Goal: Leave review/rating: Share an evaluation or opinion about a product, service, or content

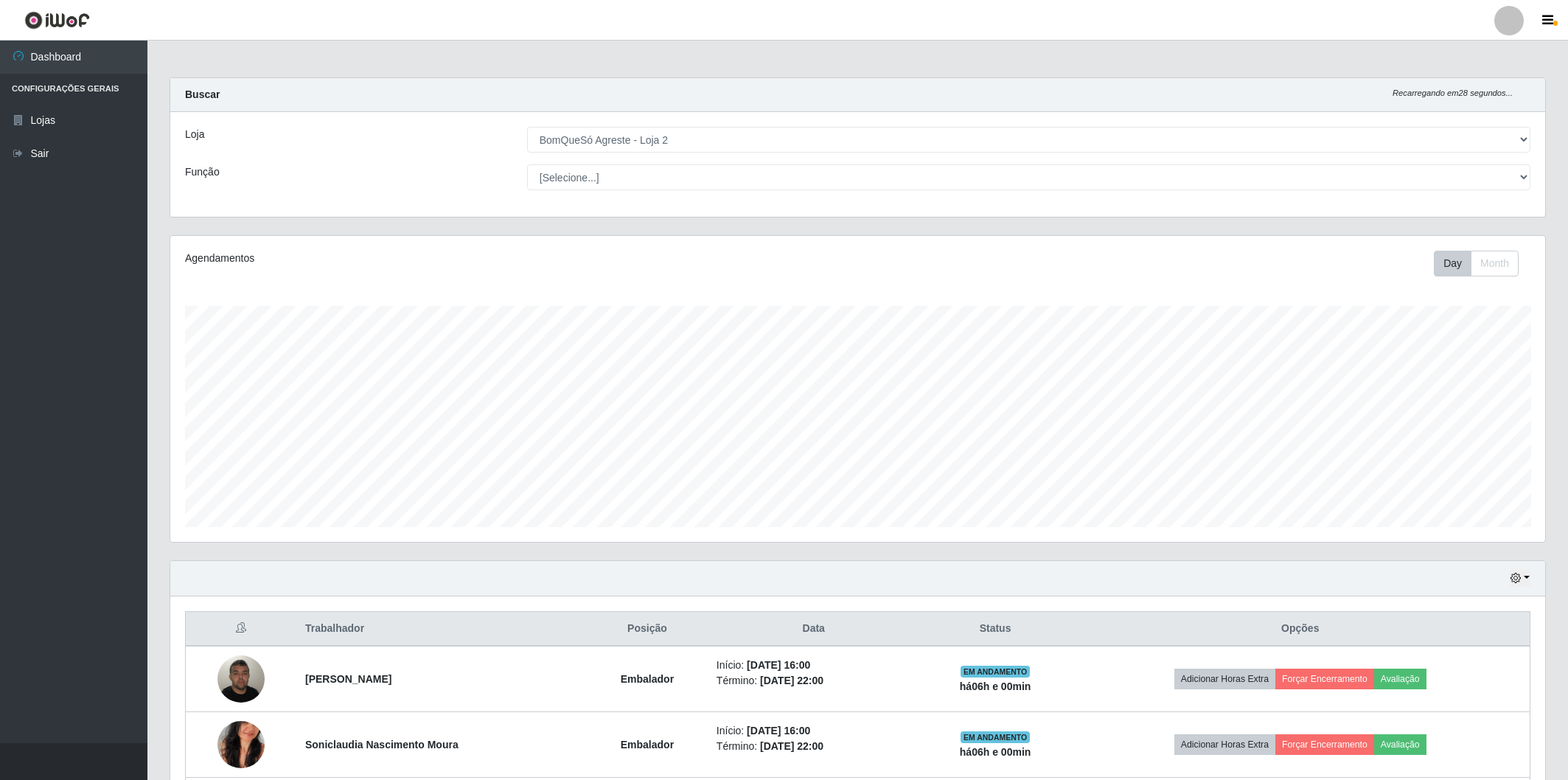
select select "214"
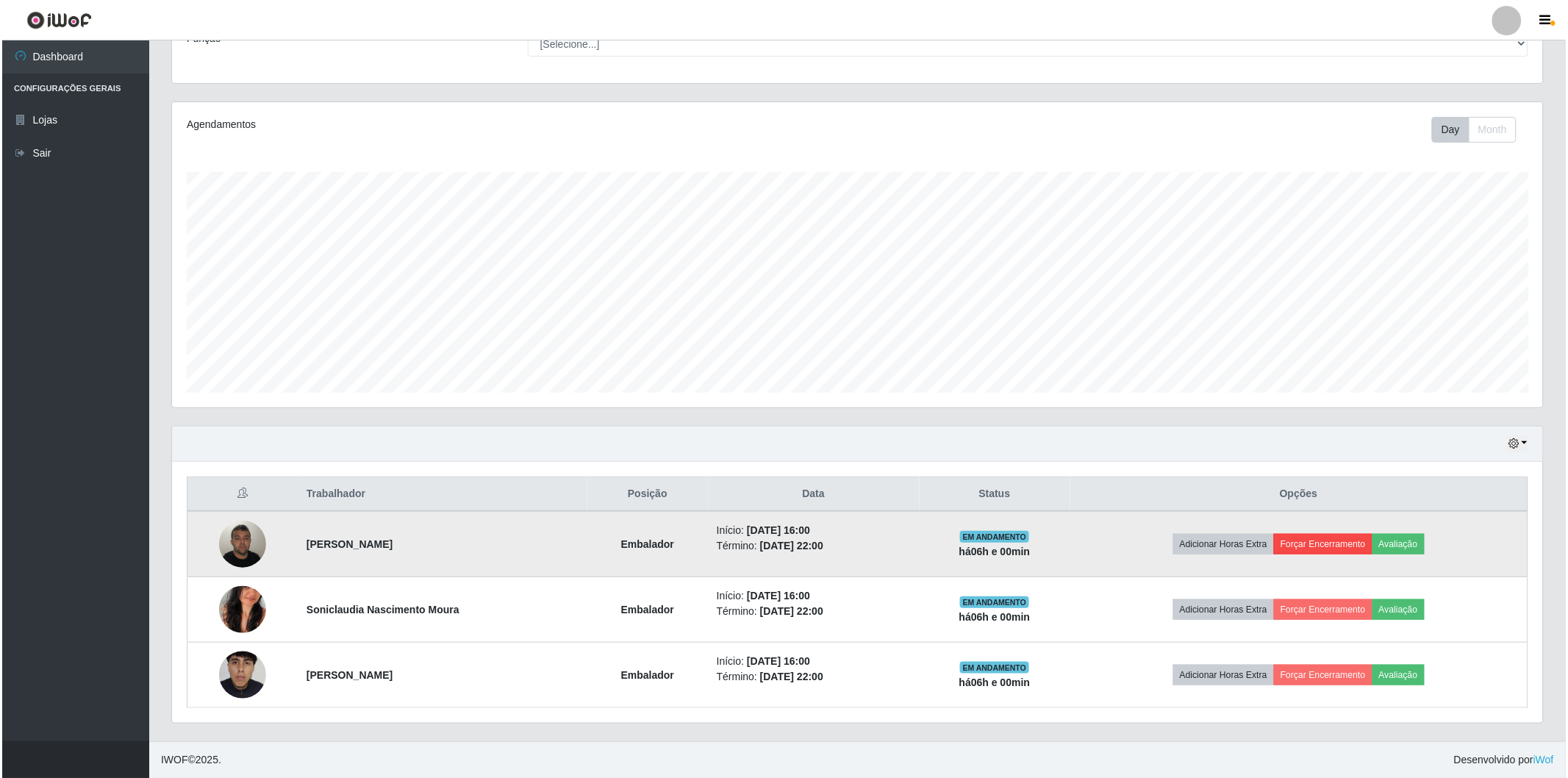
scroll to position [305, 1371]
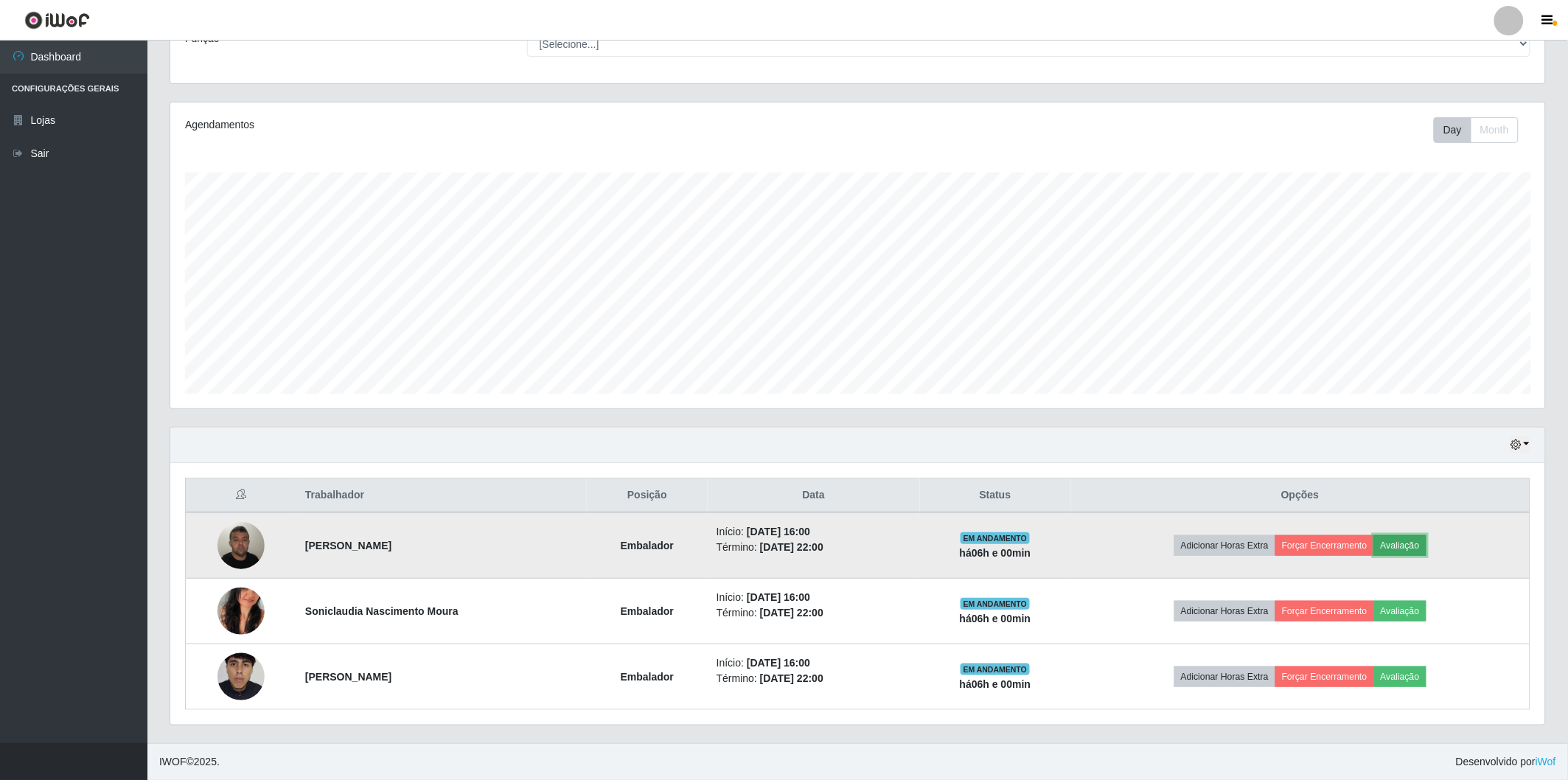
click at [1396, 540] on button "Avaliação" at bounding box center [1400, 545] width 52 height 21
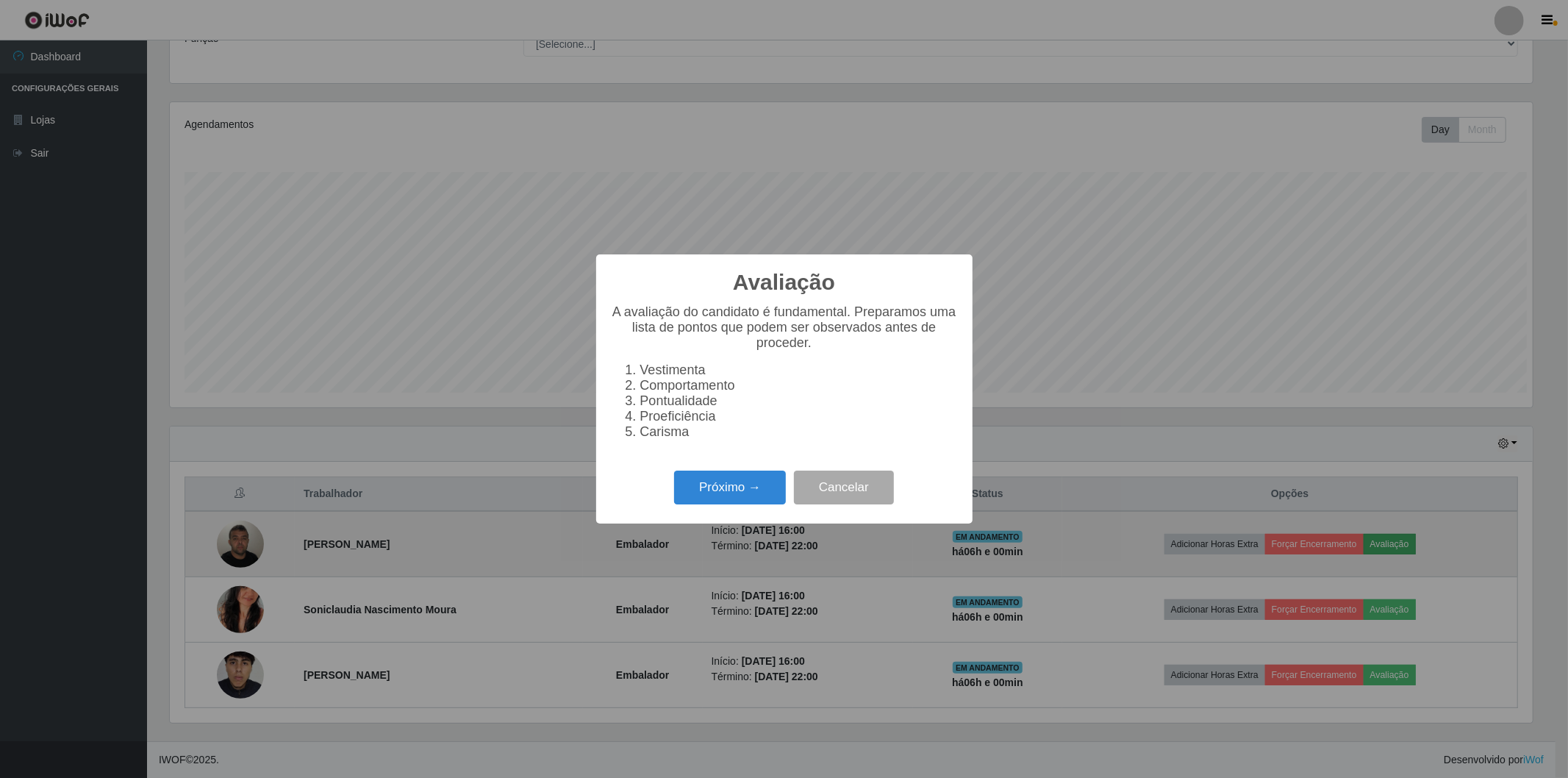
scroll to position [305, 1363]
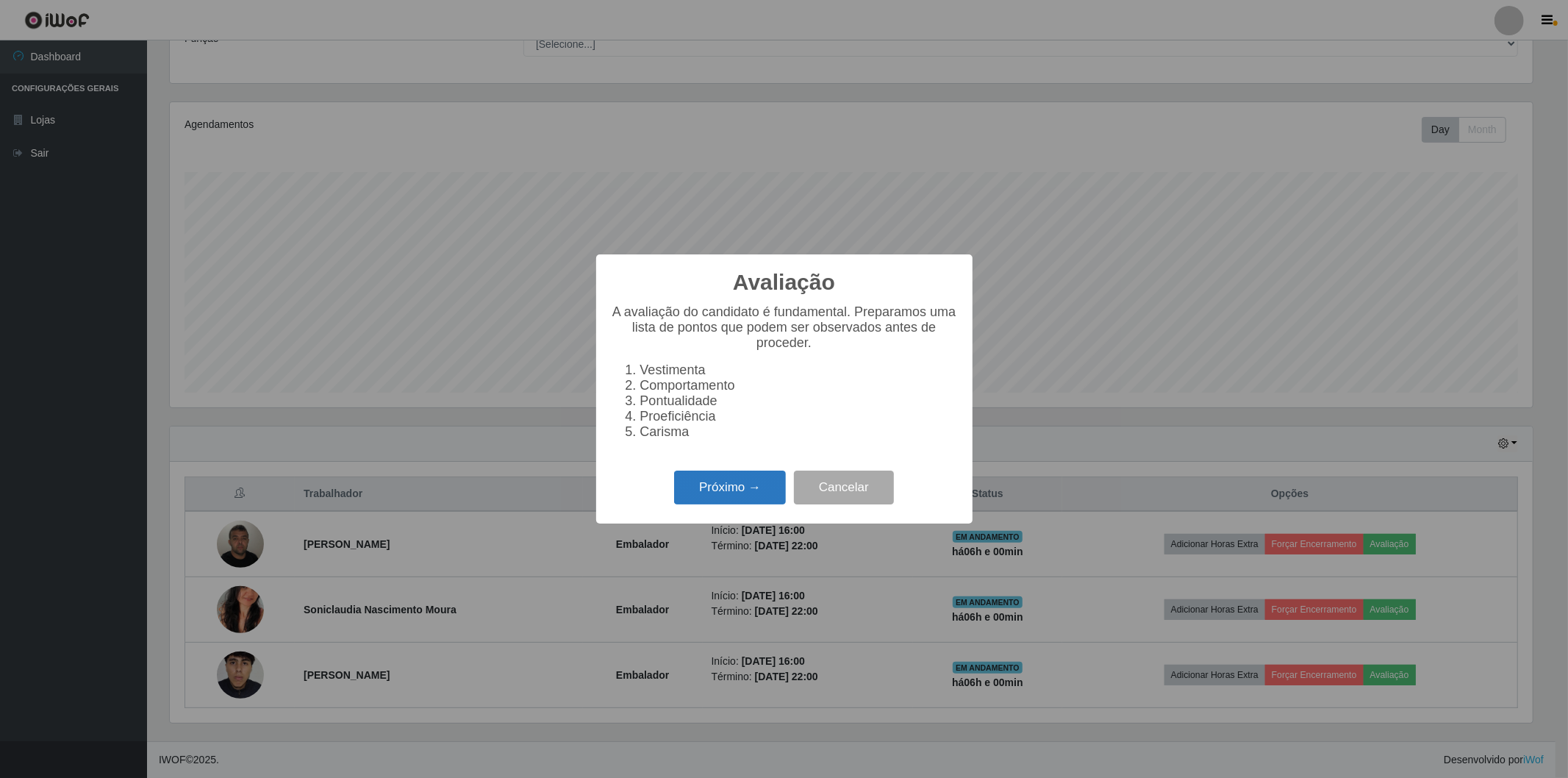
click at [737, 497] on button "Próximo →" at bounding box center [730, 488] width 112 height 35
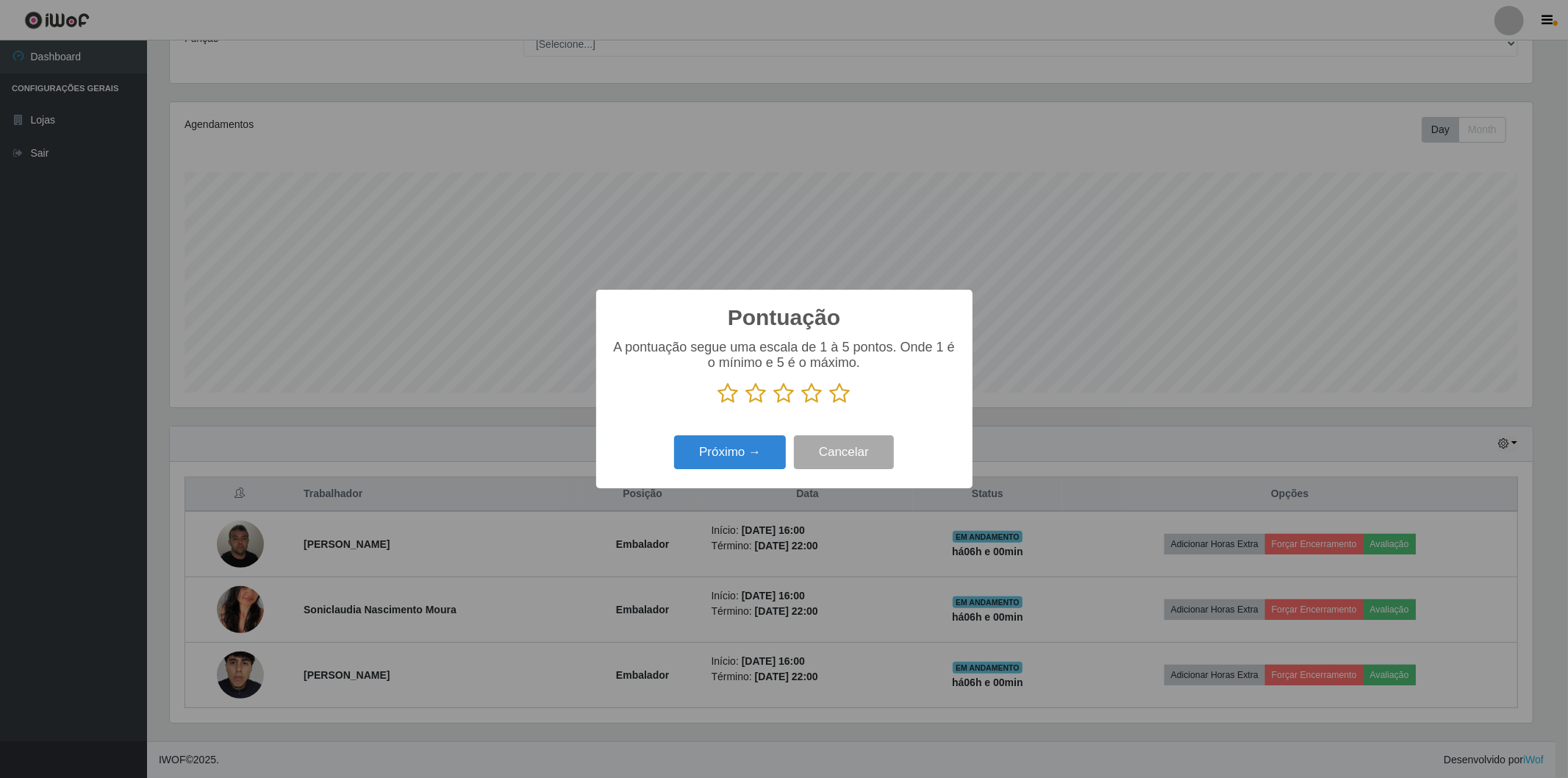
click at [840, 395] on icon at bounding box center [840, 393] width 21 height 22
click at [830, 404] on input "radio" at bounding box center [830, 404] width 0 height 0
click at [761, 449] on button "Próximo →" at bounding box center [730, 452] width 112 height 35
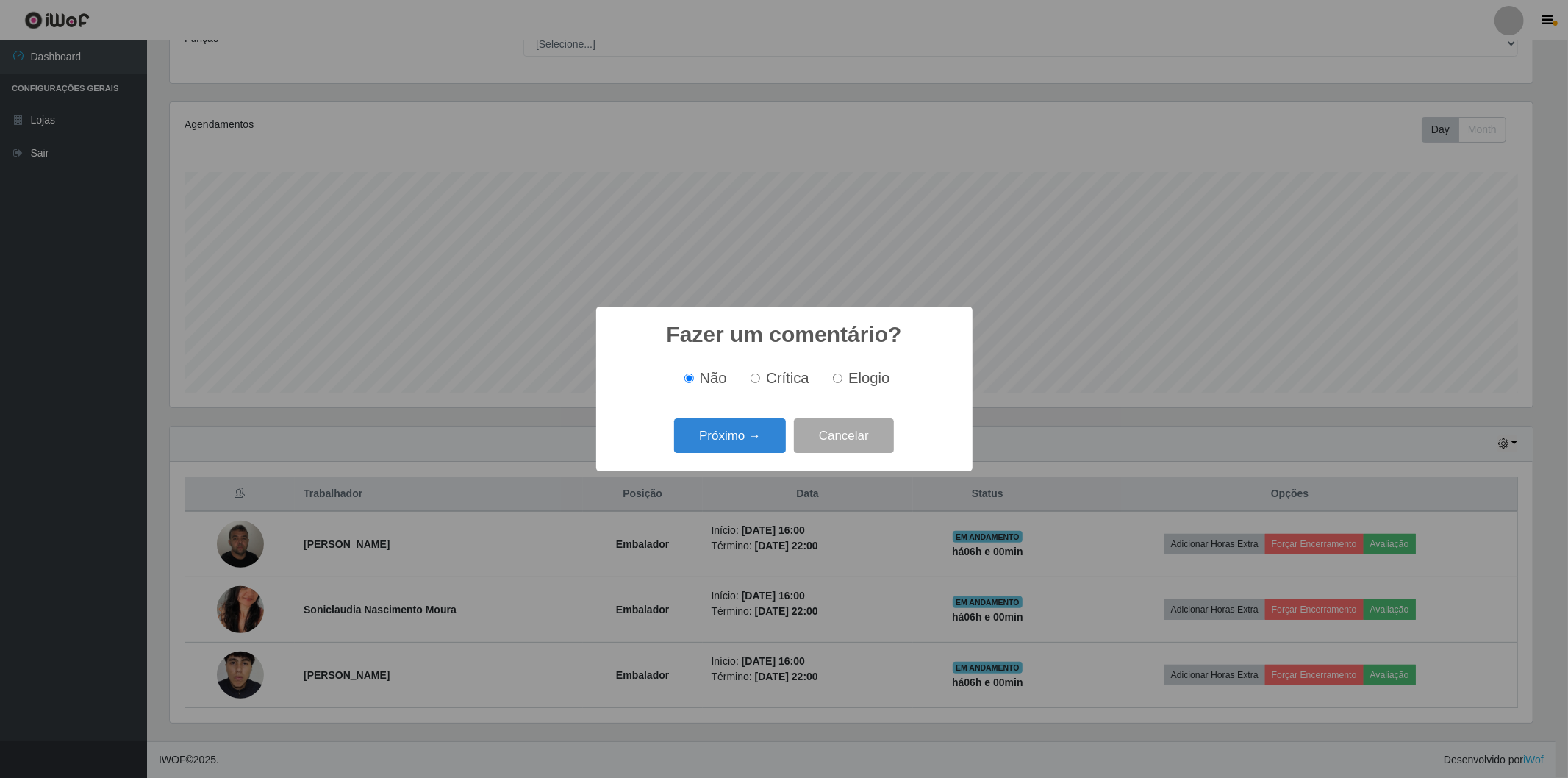
click at [838, 379] on input "Elogio" at bounding box center [838, 379] width 10 height 10
radio input "true"
click at [733, 429] on button "Próximo →" at bounding box center [730, 435] width 112 height 35
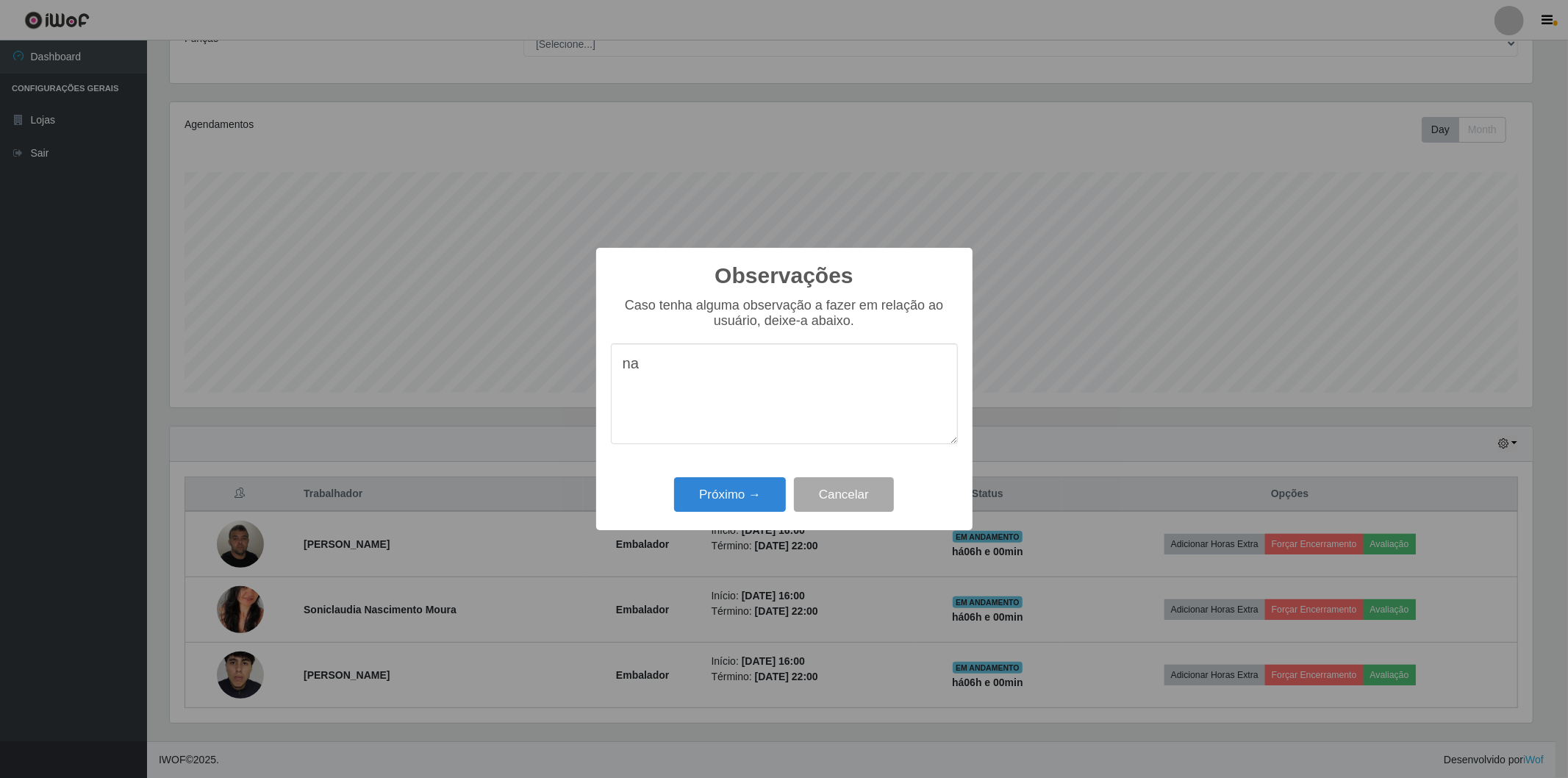
type textarea "n"
type textarea "top"
click at [736, 494] on button "Próximo →" at bounding box center [730, 494] width 112 height 35
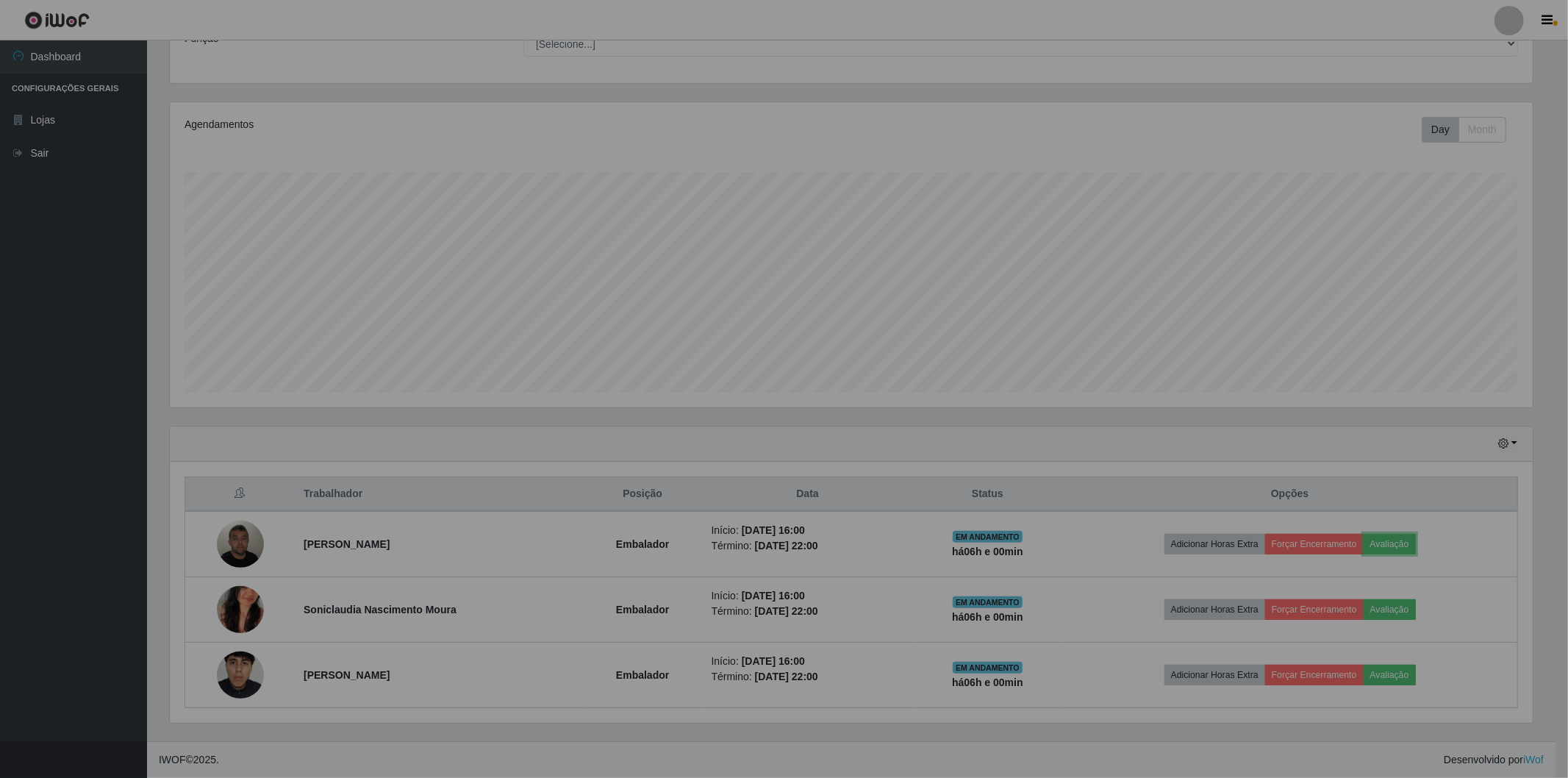
scroll to position [305, 1371]
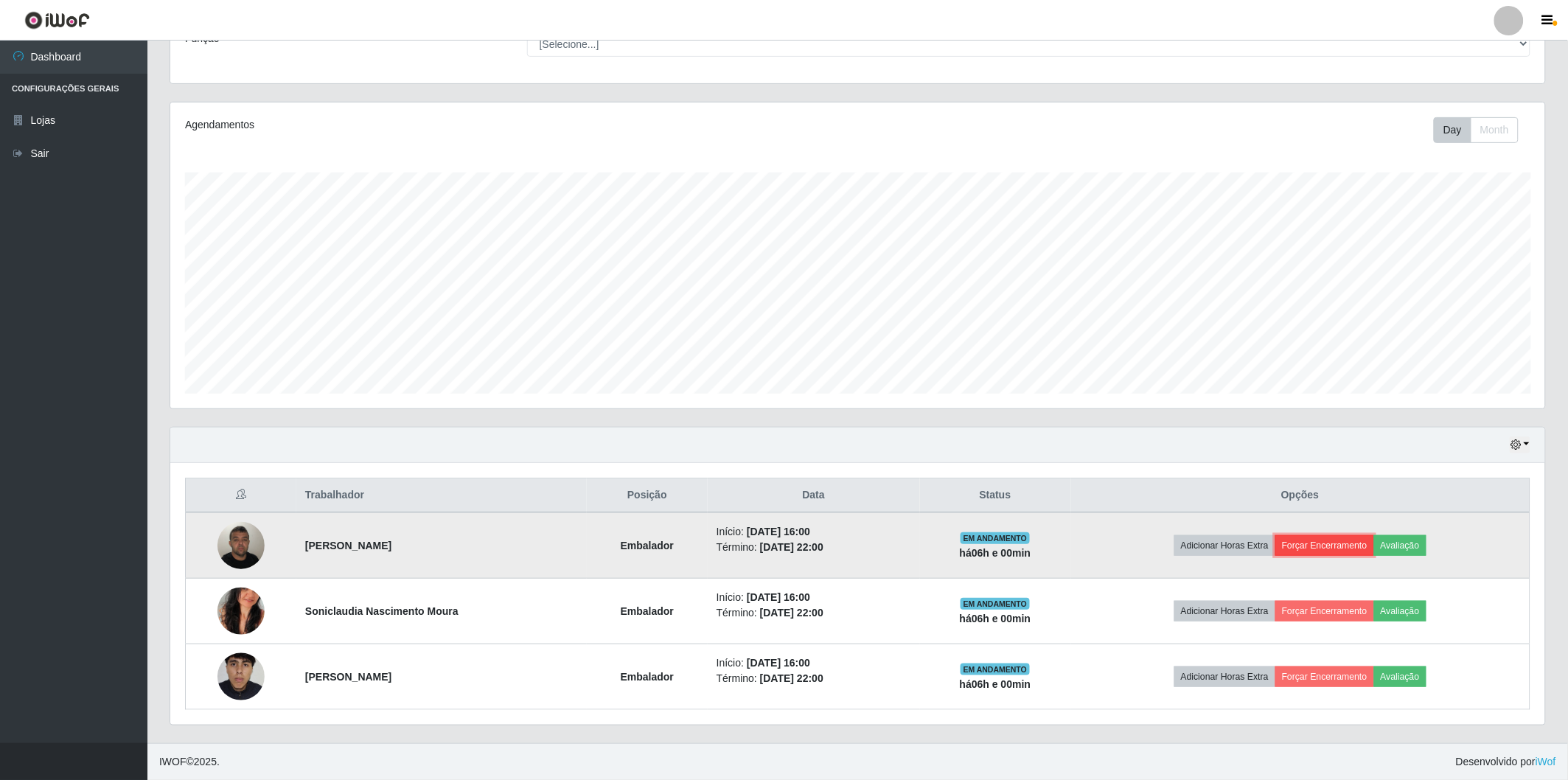
click at [1317, 551] on button "Forçar Encerramento" at bounding box center [1324, 545] width 99 height 21
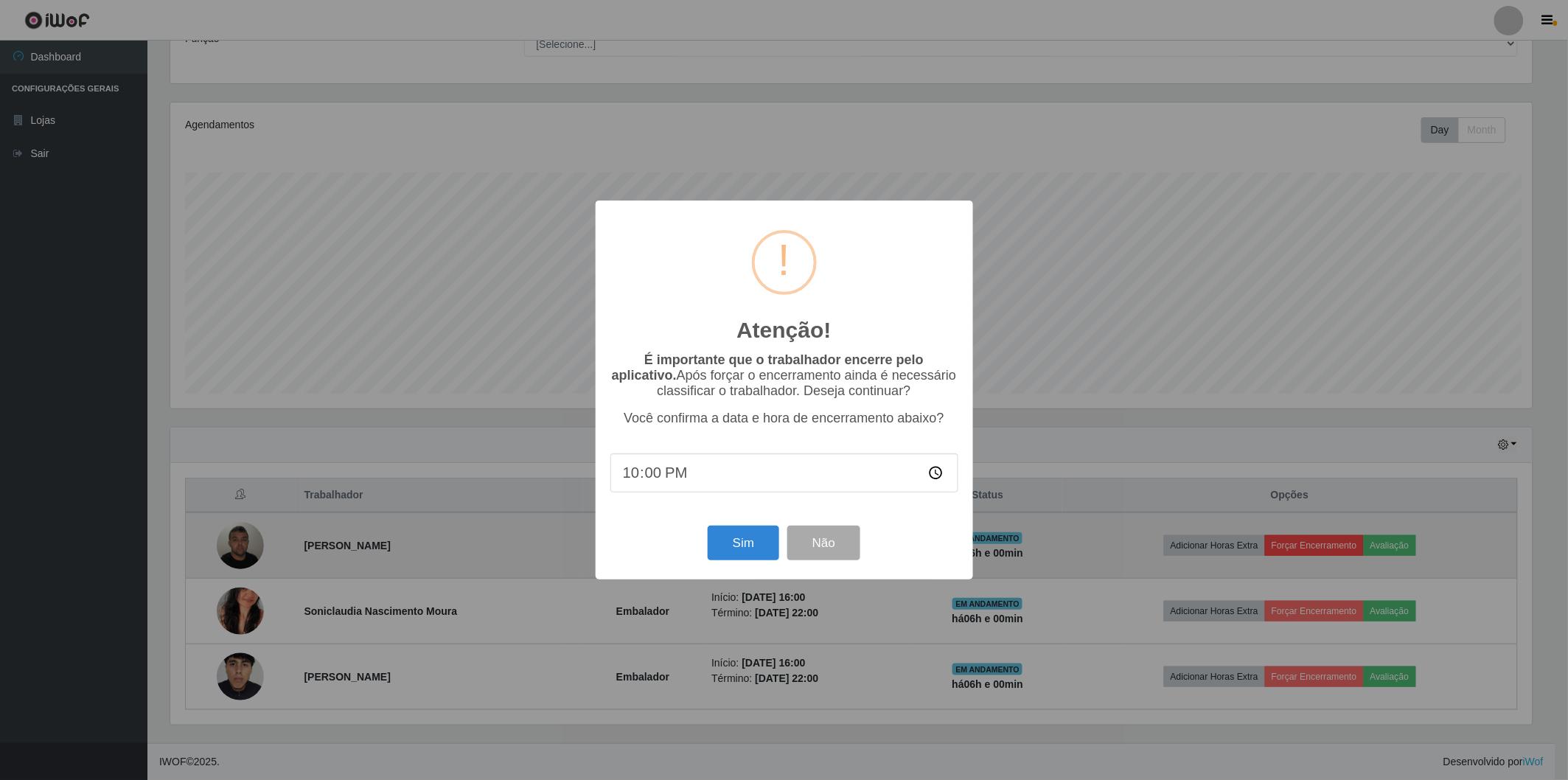
scroll to position [306, 1366]
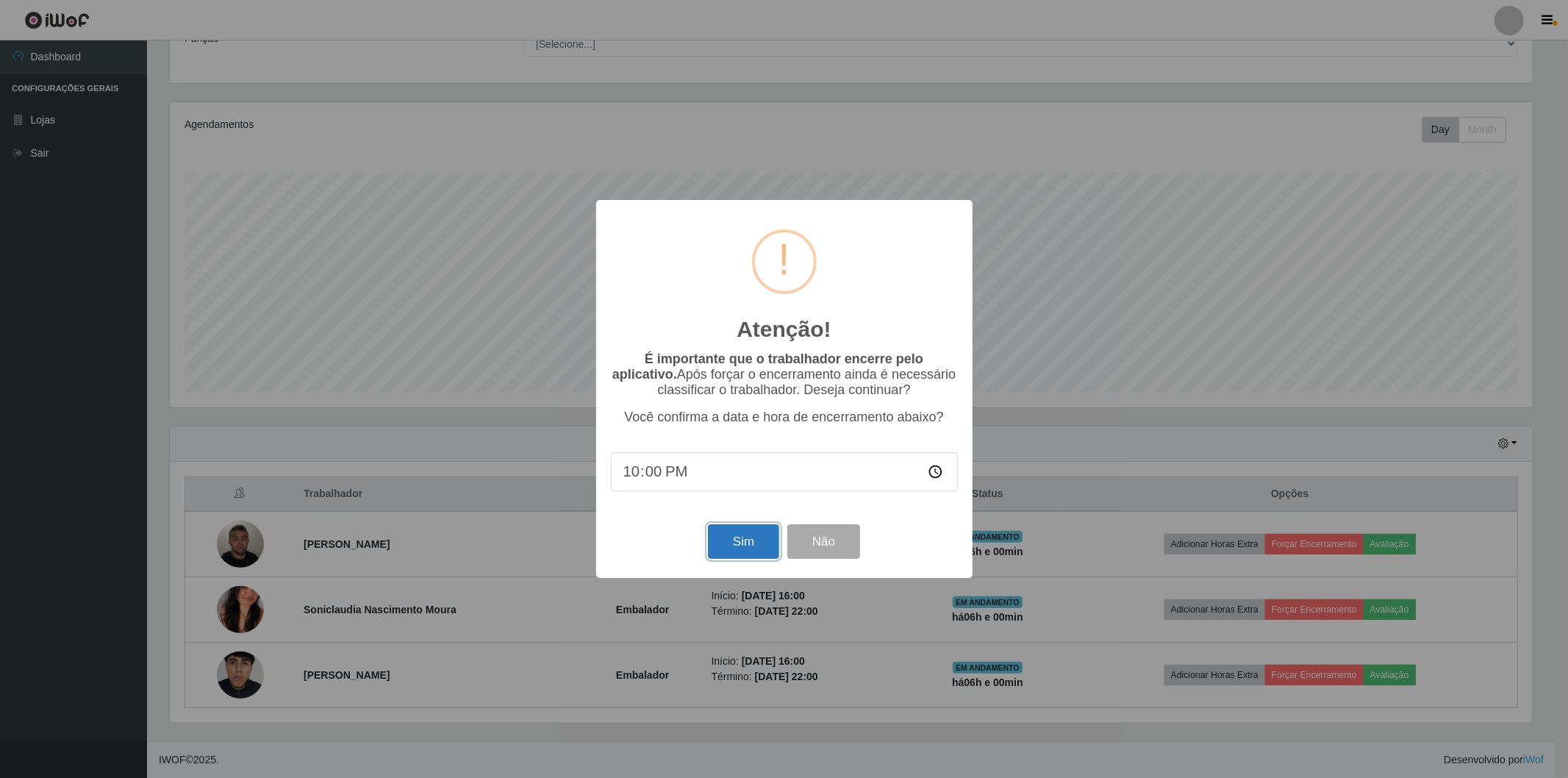
click at [733, 545] on button "Sim" at bounding box center [744, 542] width 72 height 35
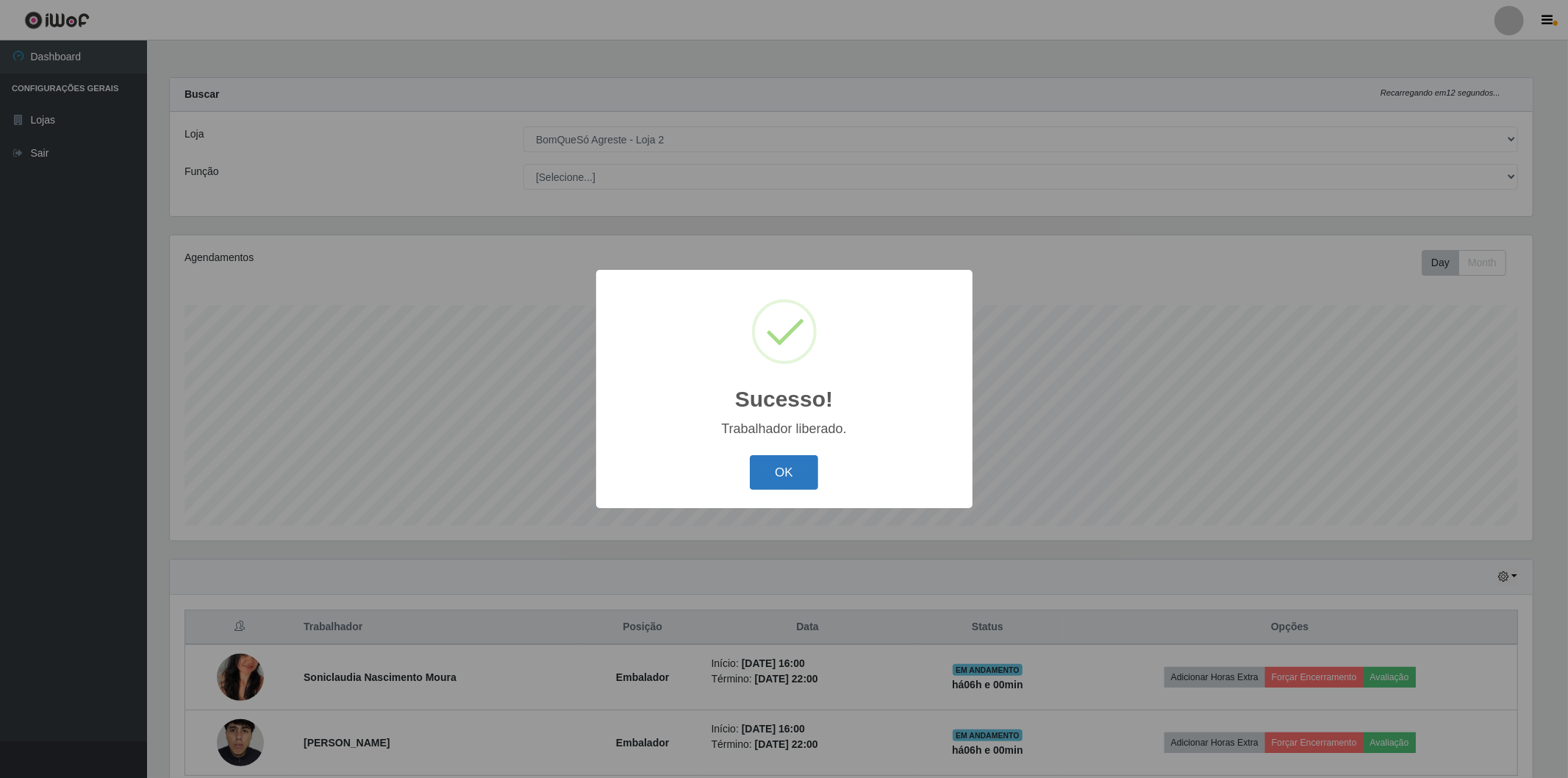
click at [765, 468] on button "OK" at bounding box center [784, 472] width 69 height 35
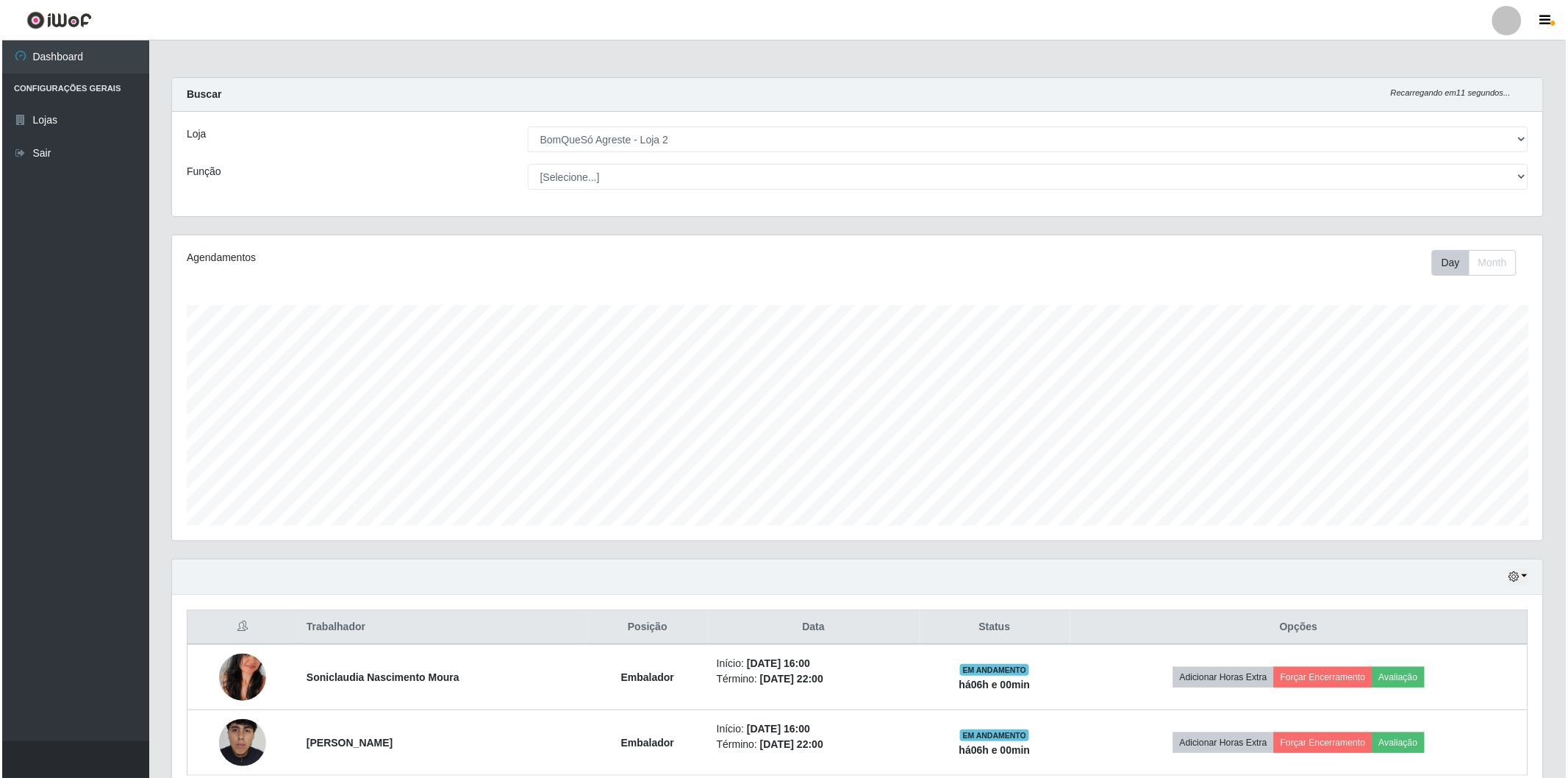
scroll to position [68, 0]
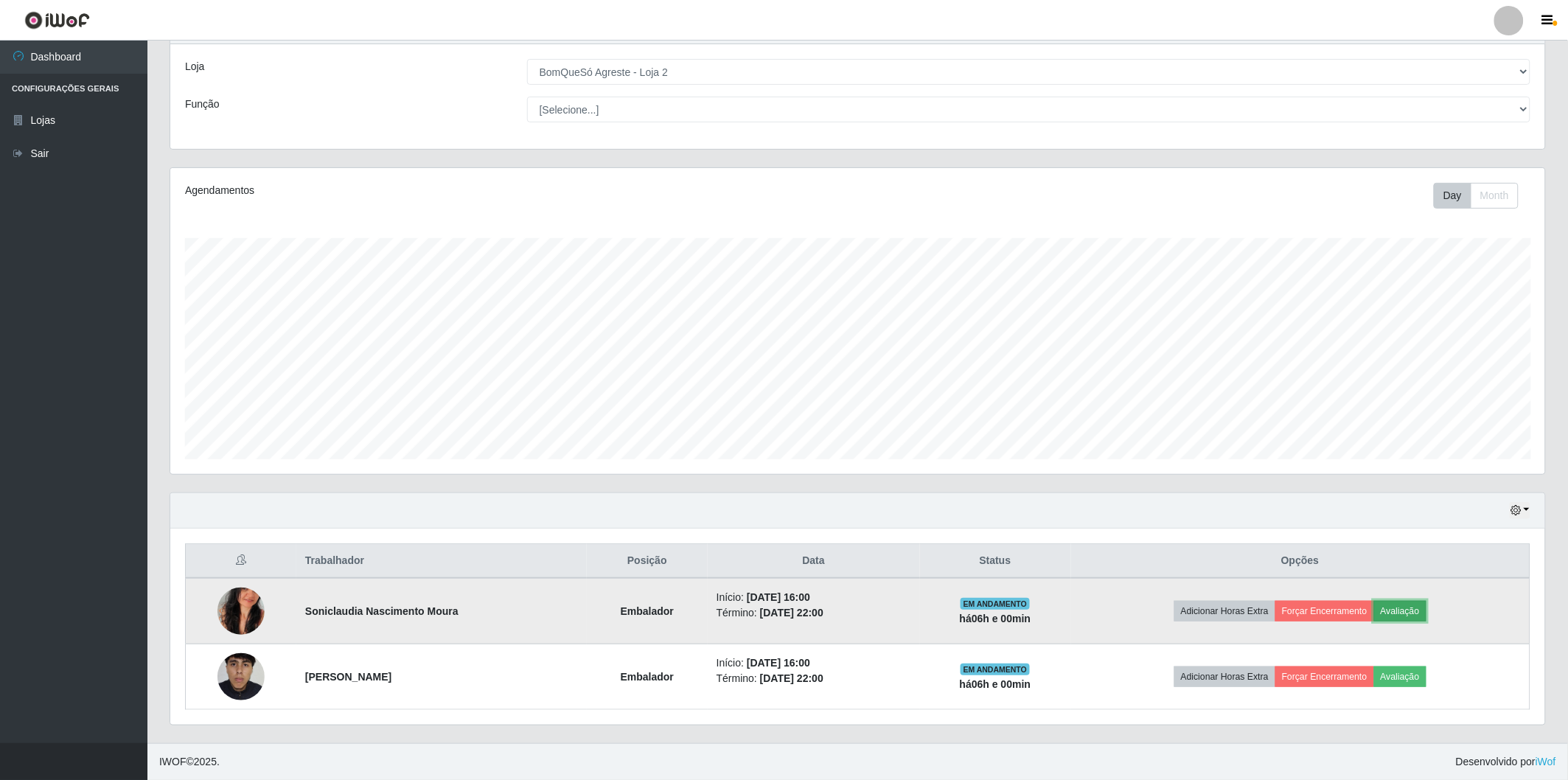
click at [1405, 613] on button "Avaliação" at bounding box center [1400, 611] width 52 height 21
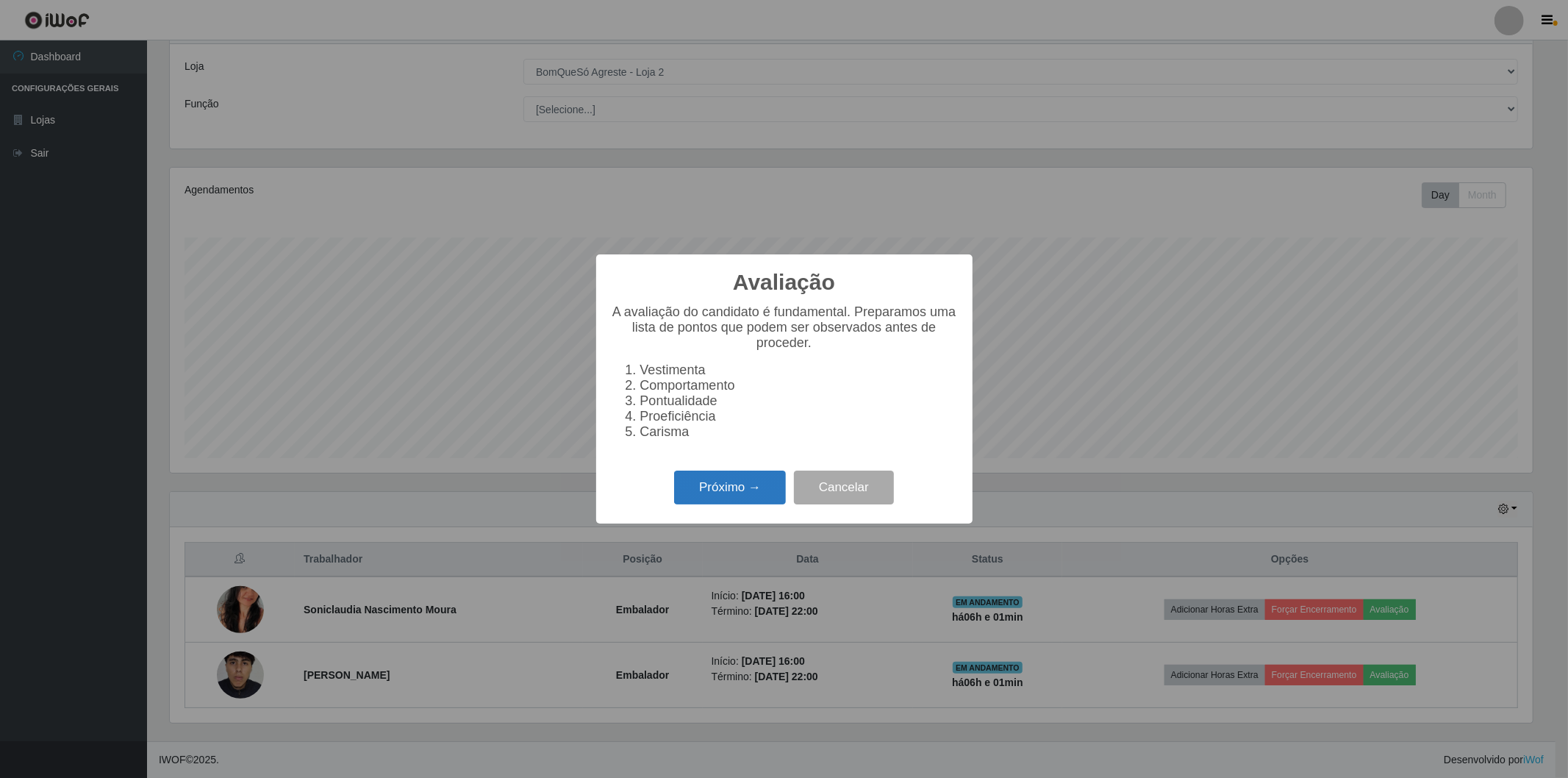
click at [752, 480] on button "Próximo →" at bounding box center [730, 488] width 112 height 35
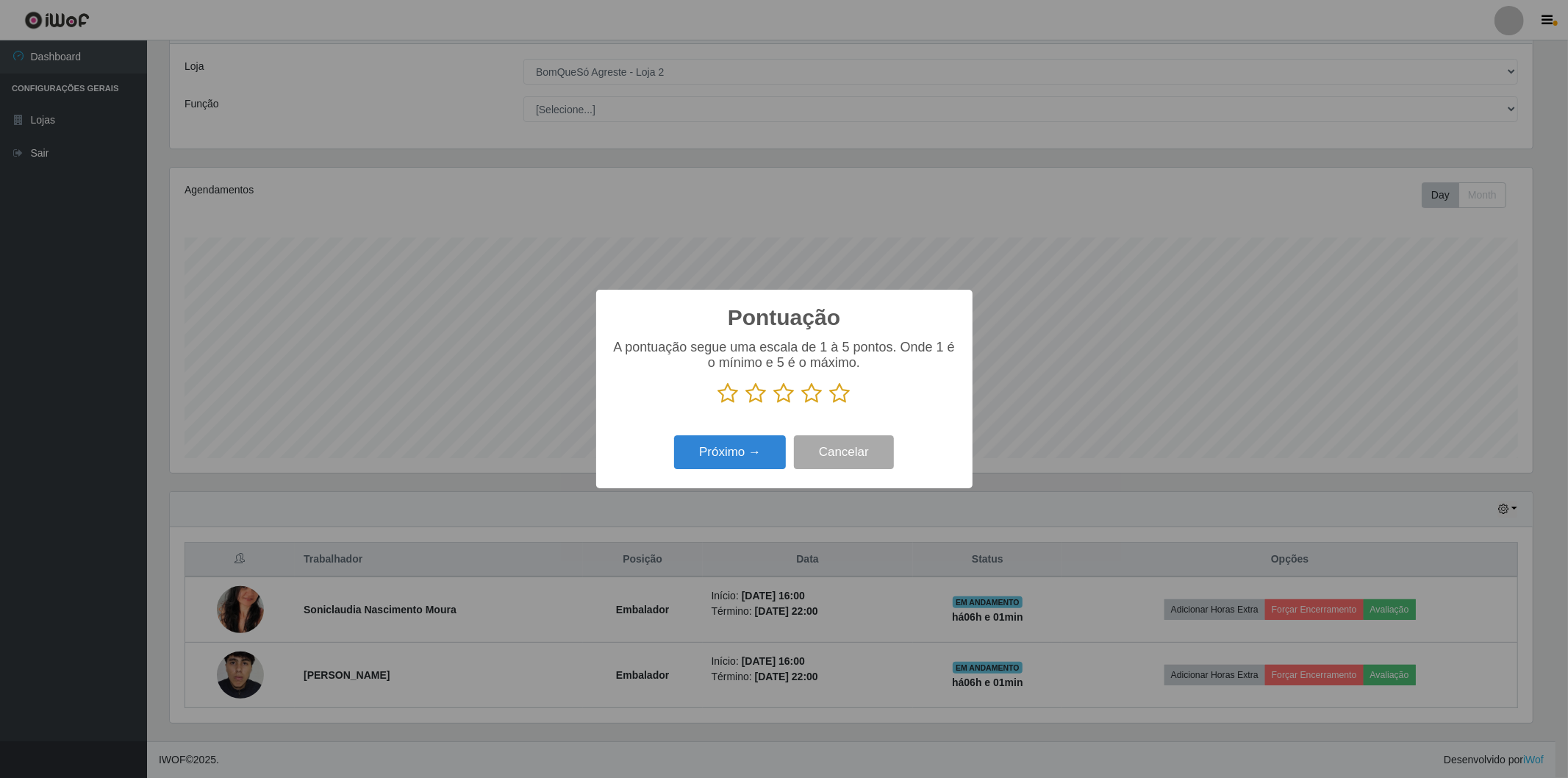
scroll to position [735454, 733950]
click at [838, 392] on icon at bounding box center [840, 393] width 21 height 22
click at [830, 404] on input "radio" at bounding box center [830, 404] width 0 height 0
click at [730, 456] on button "Próximo →" at bounding box center [730, 452] width 112 height 35
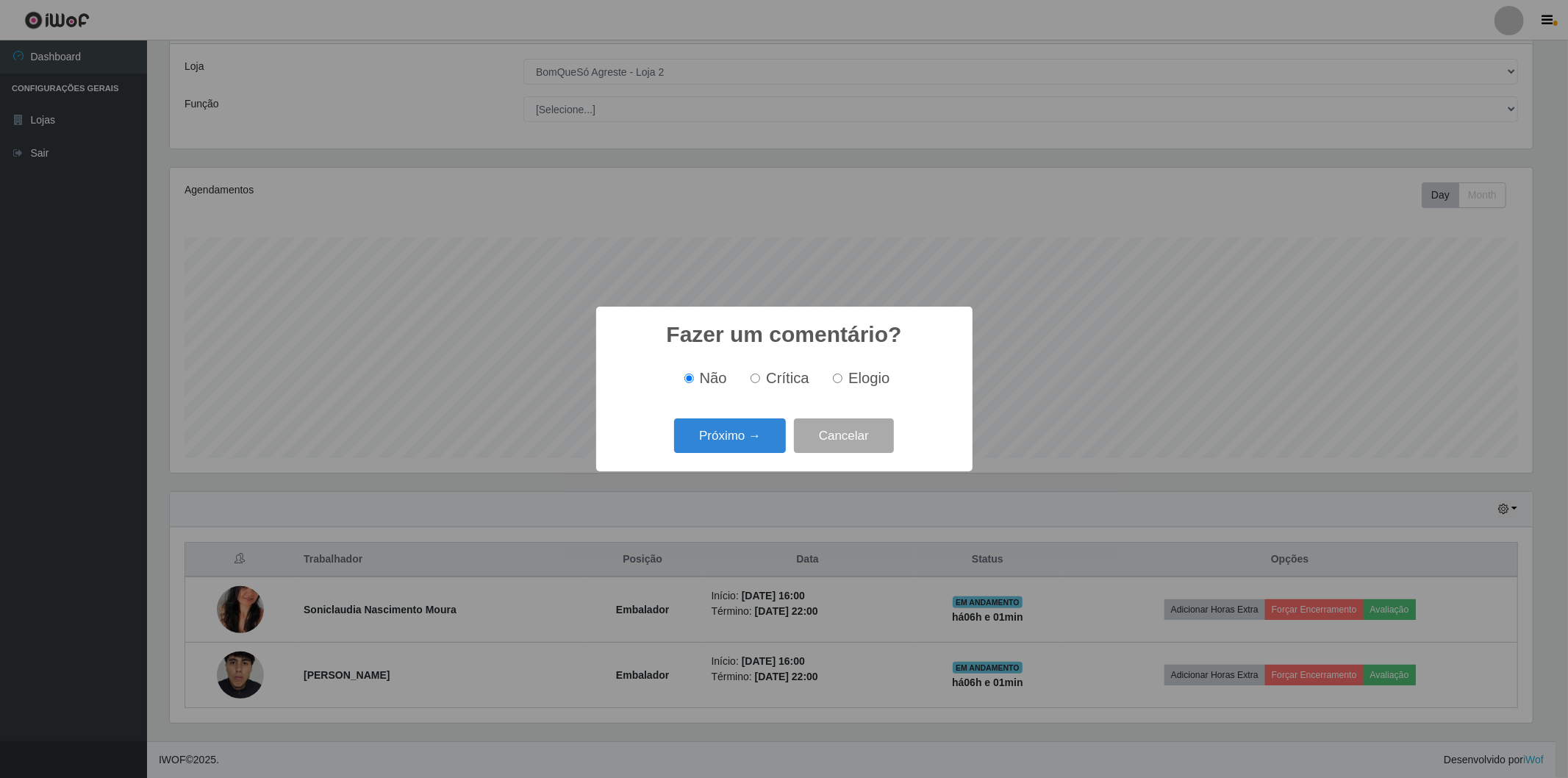
click at [834, 379] on input "Elogio" at bounding box center [838, 379] width 10 height 10
radio input "true"
click at [731, 436] on button "Próximo →" at bounding box center [730, 435] width 112 height 35
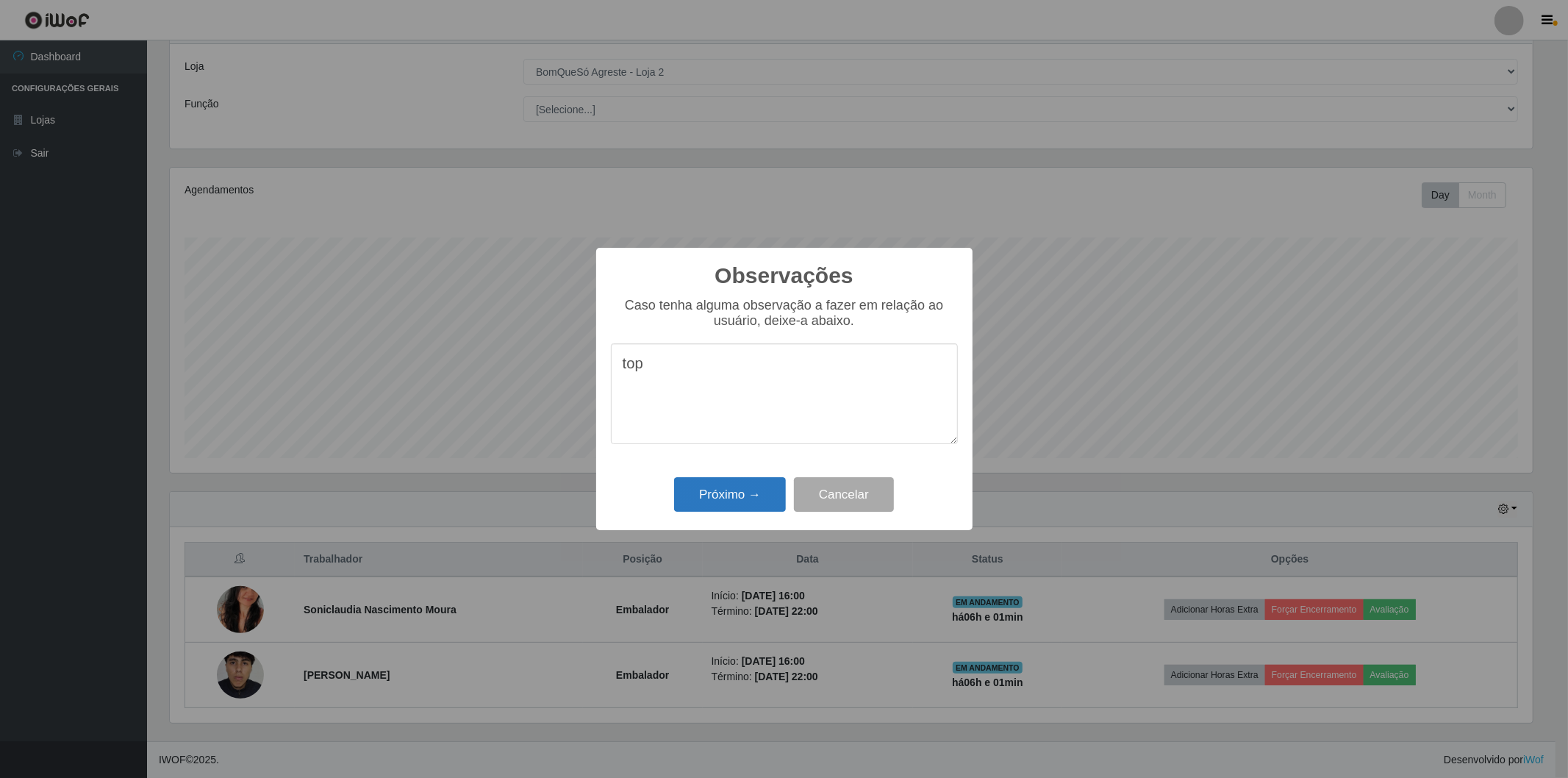
type textarea "top"
click at [705, 503] on button "Próximo →" at bounding box center [730, 494] width 112 height 35
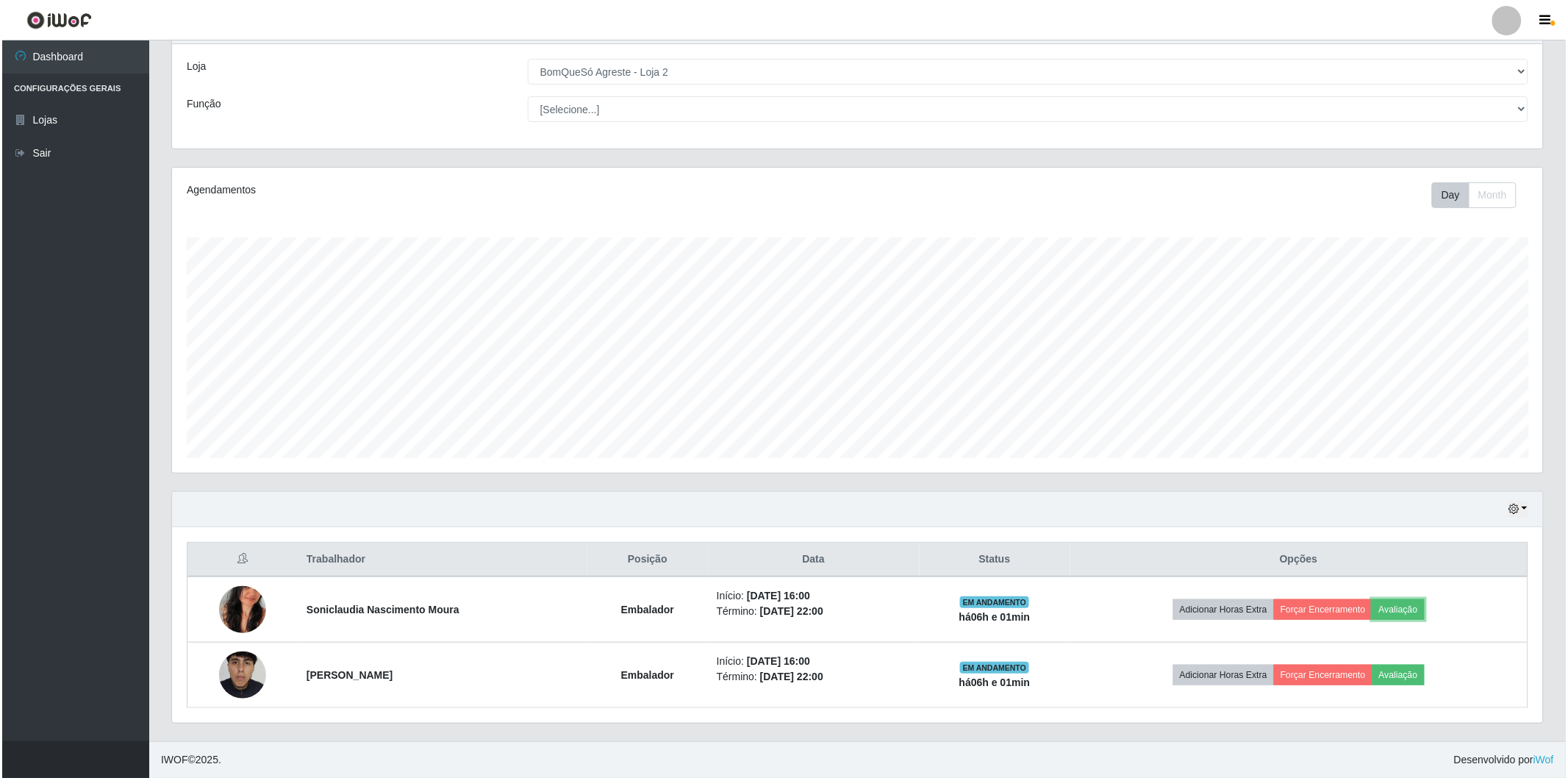
scroll to position [305, 1371]
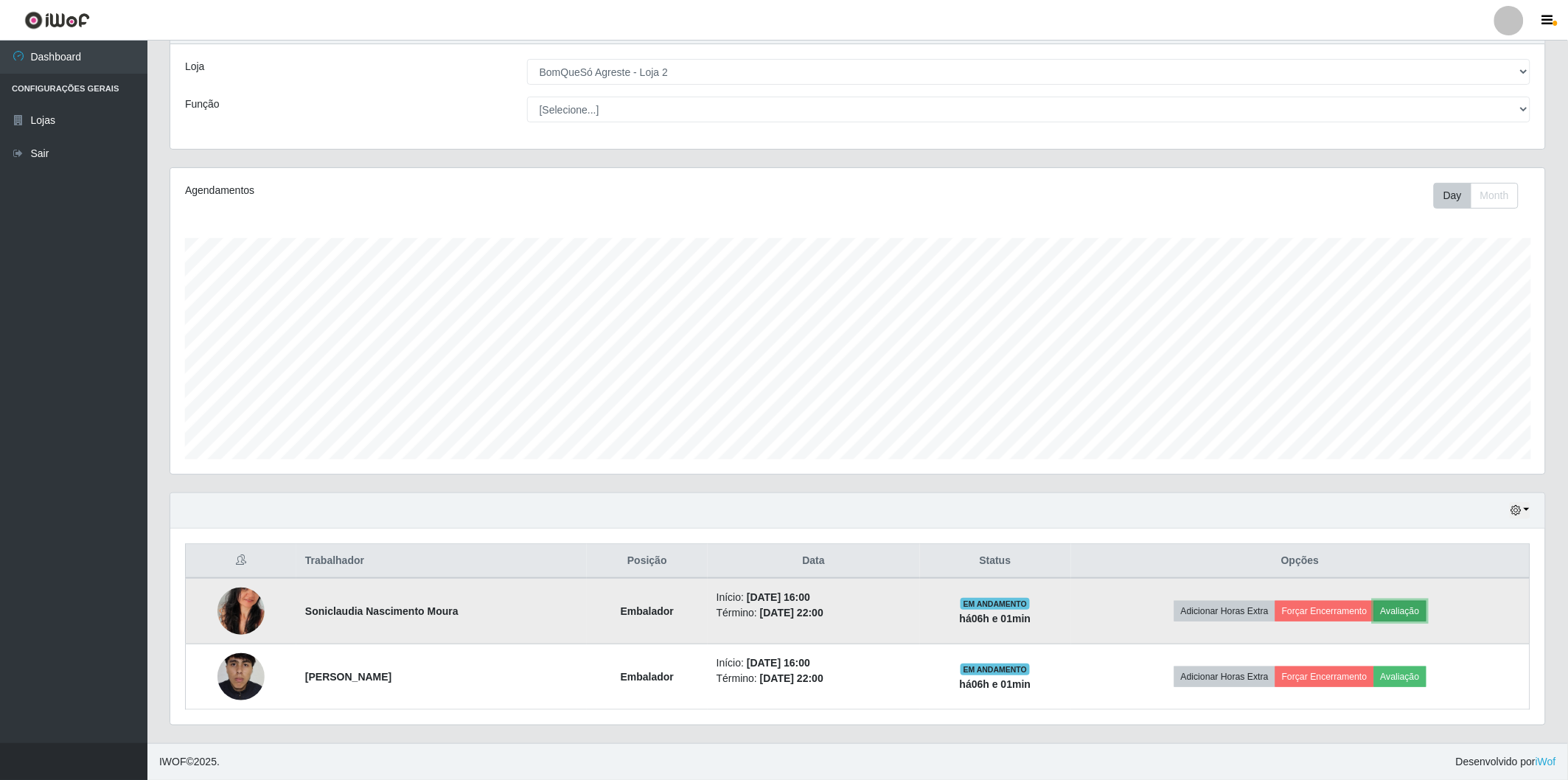
click at [1389, 611] on button "Avaliação" at bounding box center [1400, 611] width 52 height 21
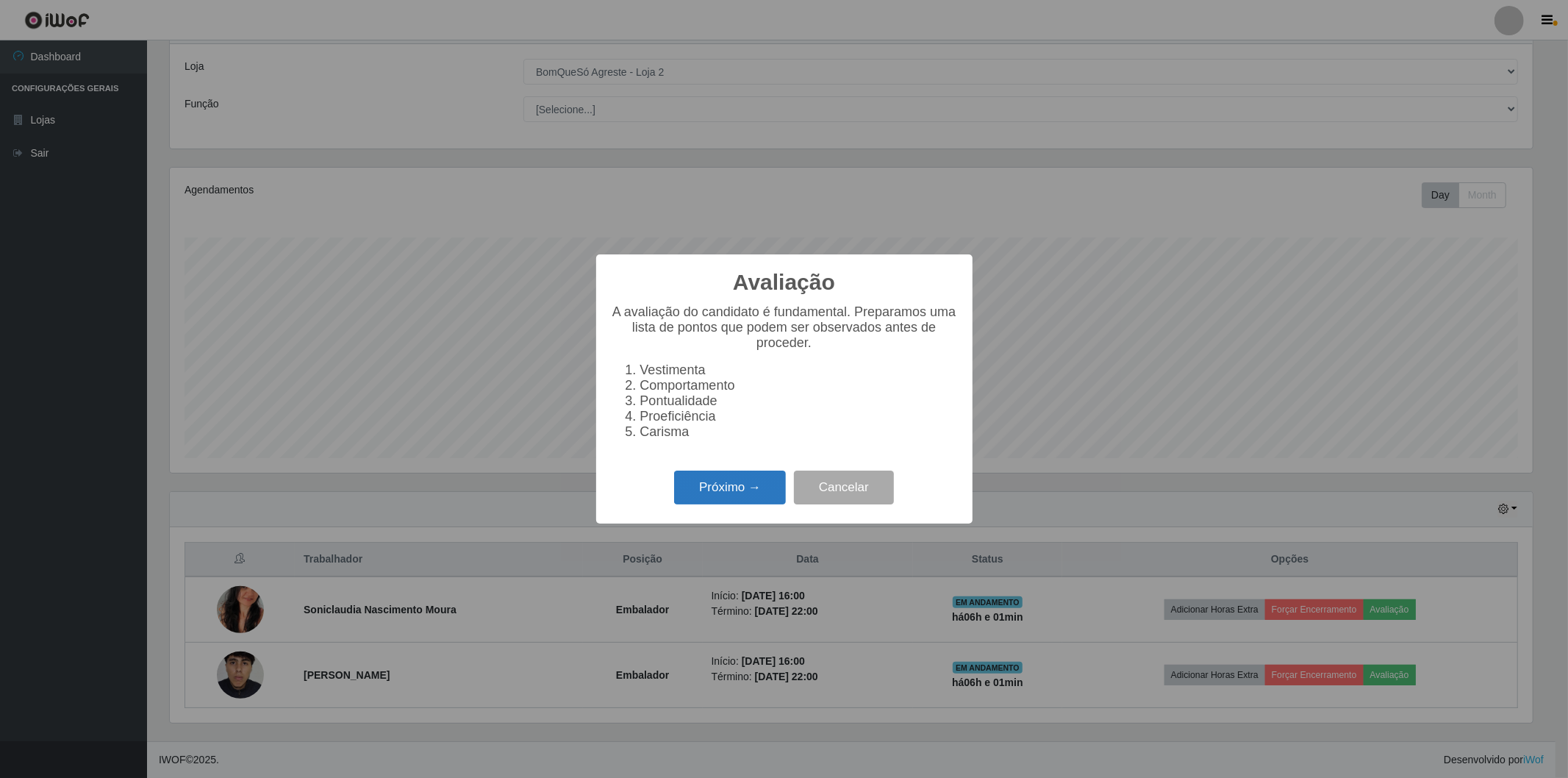
click at [736, 494] on button "Próximo →" at bounding box center [730, 488] width 112 height 35
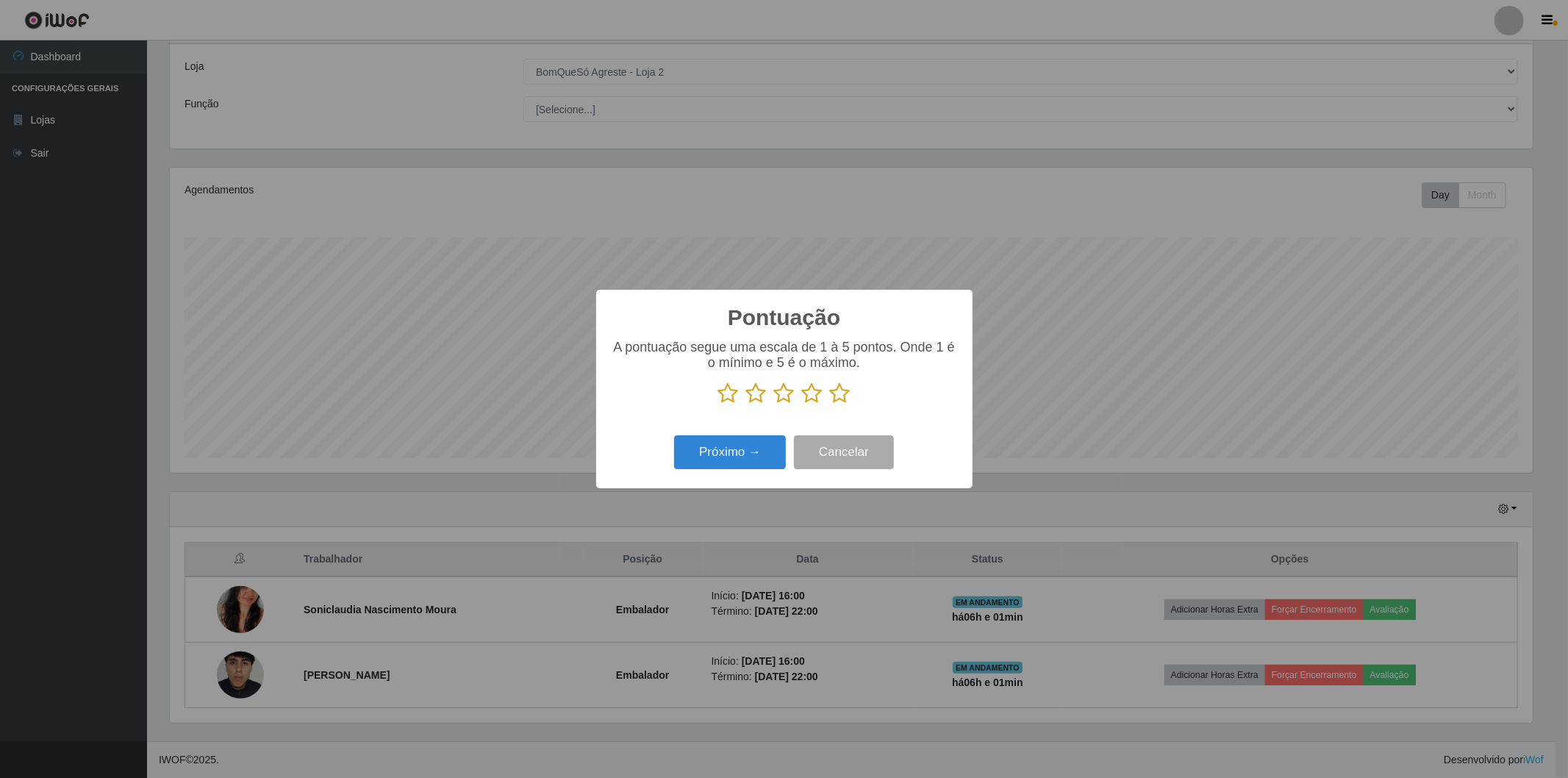
click at [835, 395] on icon at bounding box center [840, 393] width 21 height 22
click at [830, 404] on input "radio" at bounding box center [830, 404] width 0 height 0
click at [758, 451] on button "Próximo →" at bounding box center [730, 452] width 112 height 35
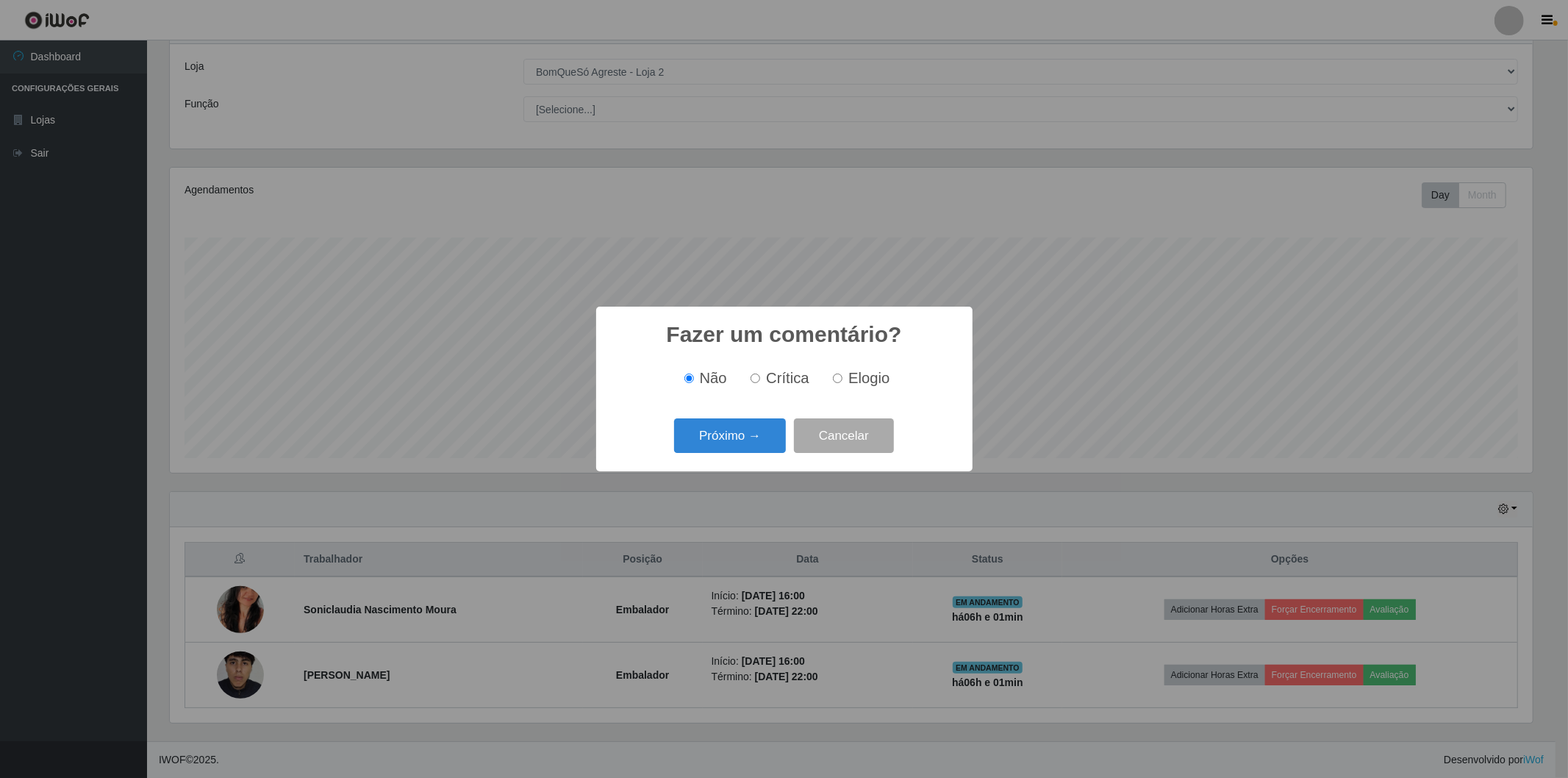
click at [835, 381] on input "Elogio" at bounding box center [838, 379] width 10 height 10
radio input "true"
click at [754, 428] on button "Próximo →" at bounding box center [730, 435] width 112 height 35
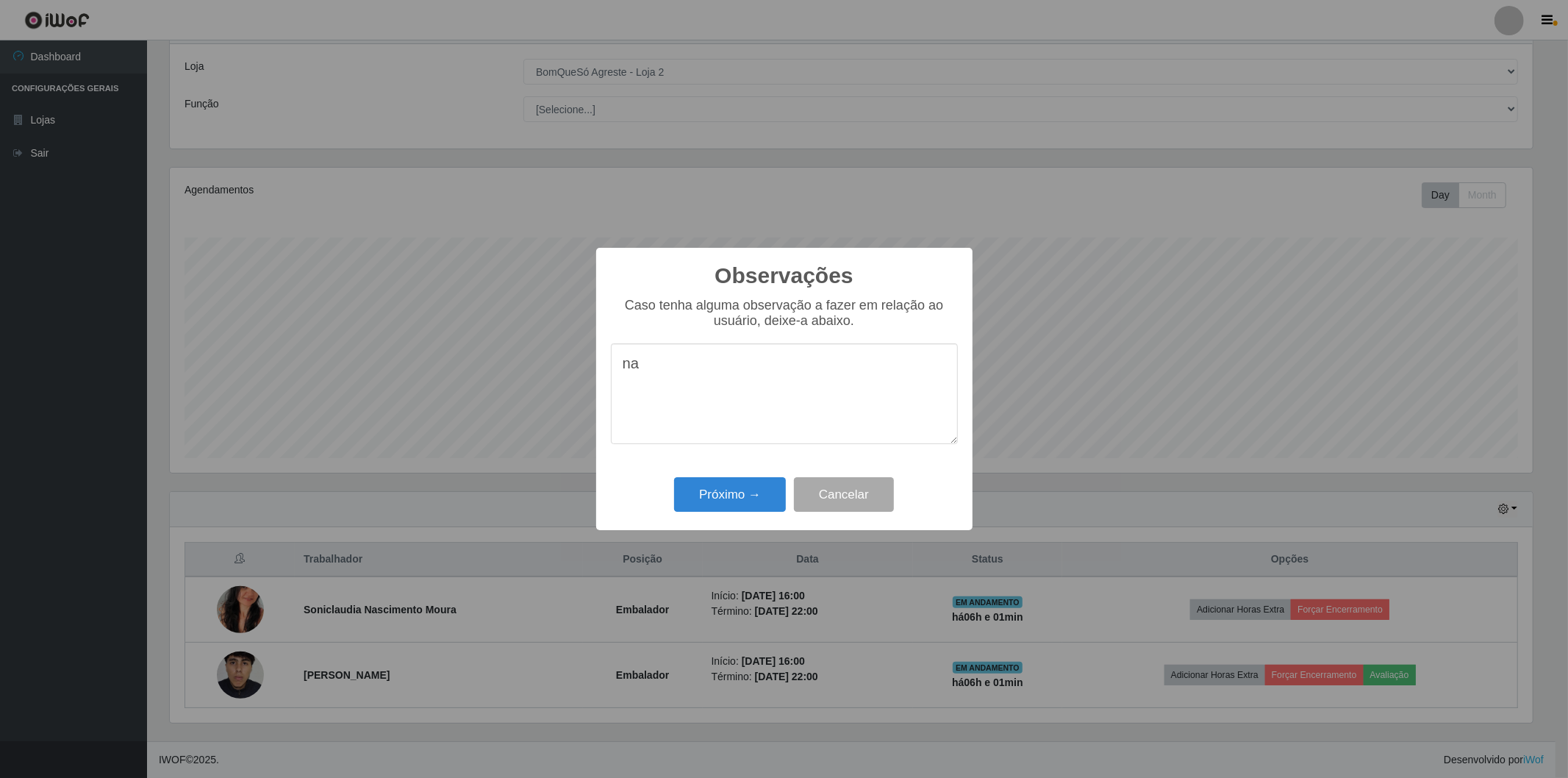
type textarea "n"
type textarea "top"
click at [716, 489] on button "Próximo →" at bounding box center [730, 494] width 112 height 35
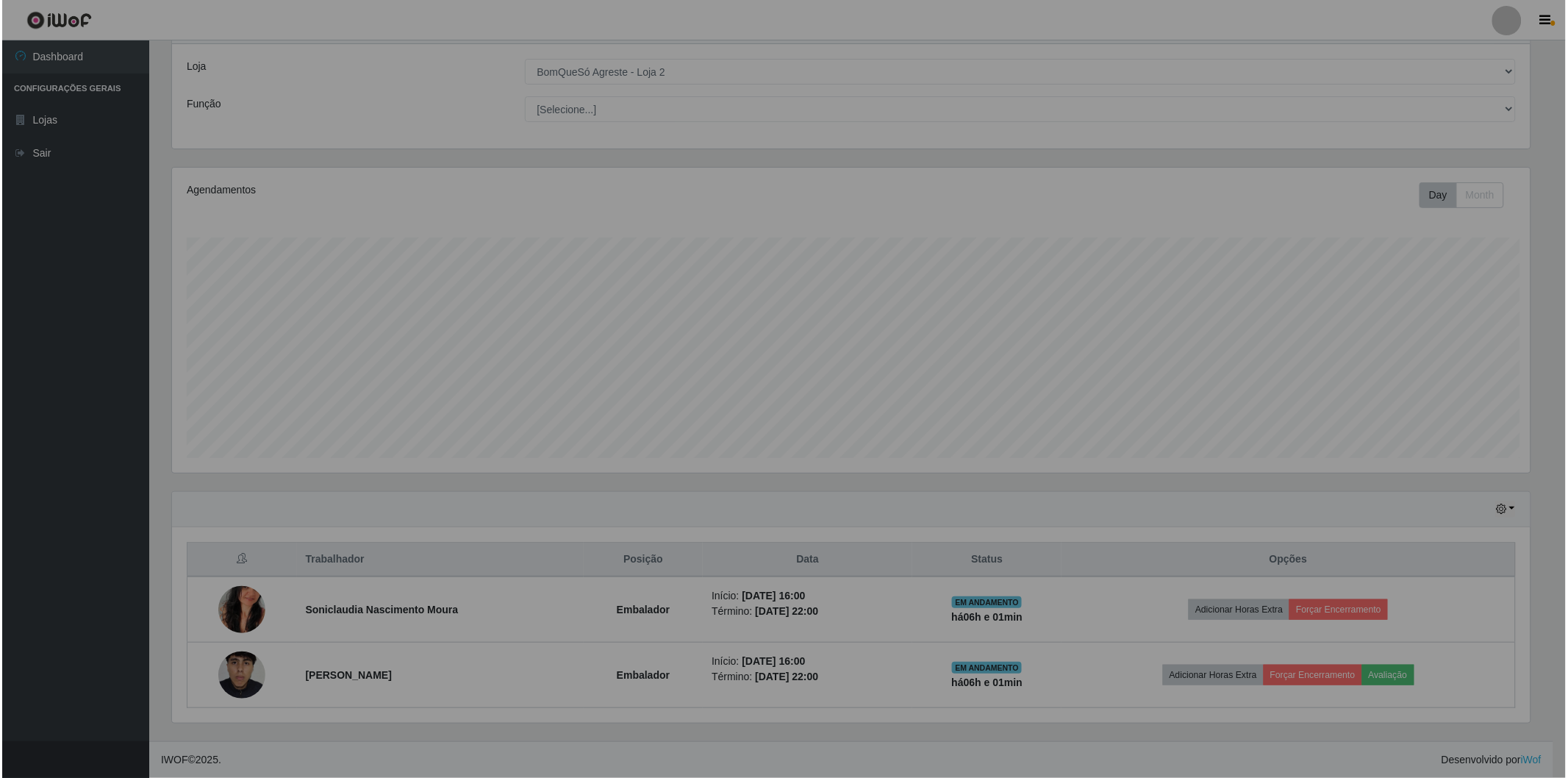
scroll to position [305, 1371]
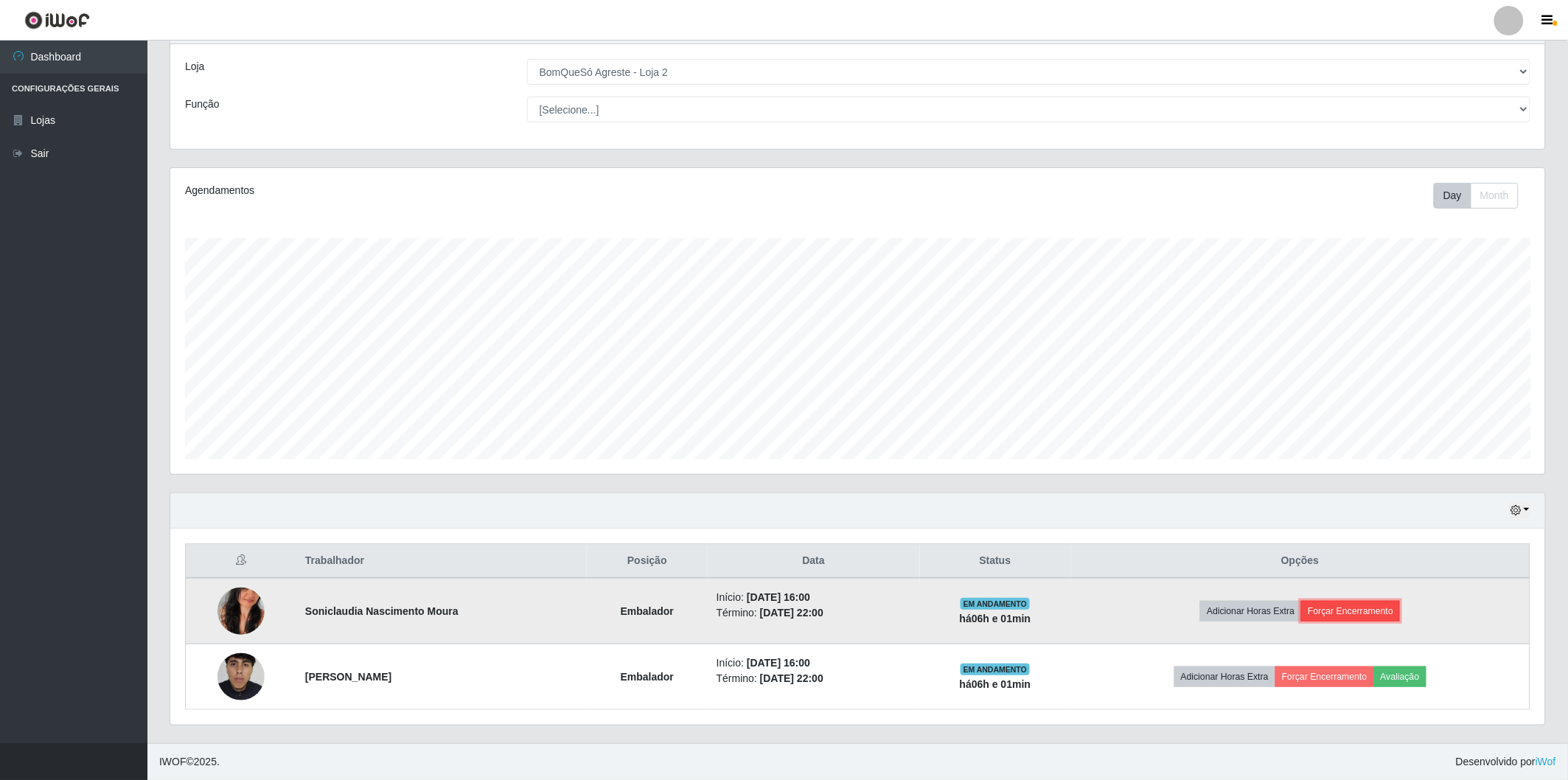
click at [1336, 606] on button "Forçar Encerramento" at bounding box center [1350, 611] width 99 height 21
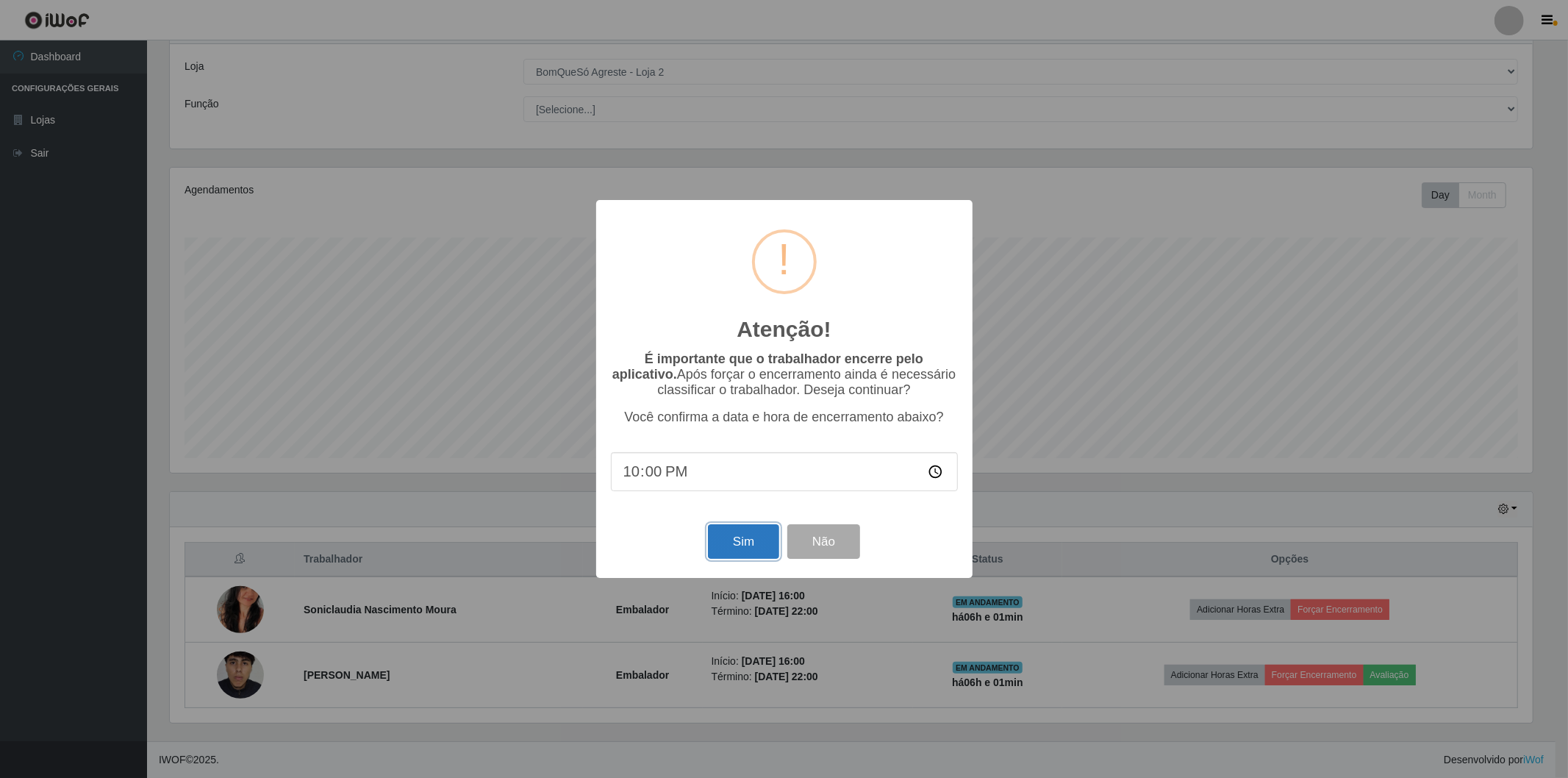
click at [727, 546] on button "Sim" at bounding box center [744, 542] width 72 height 35
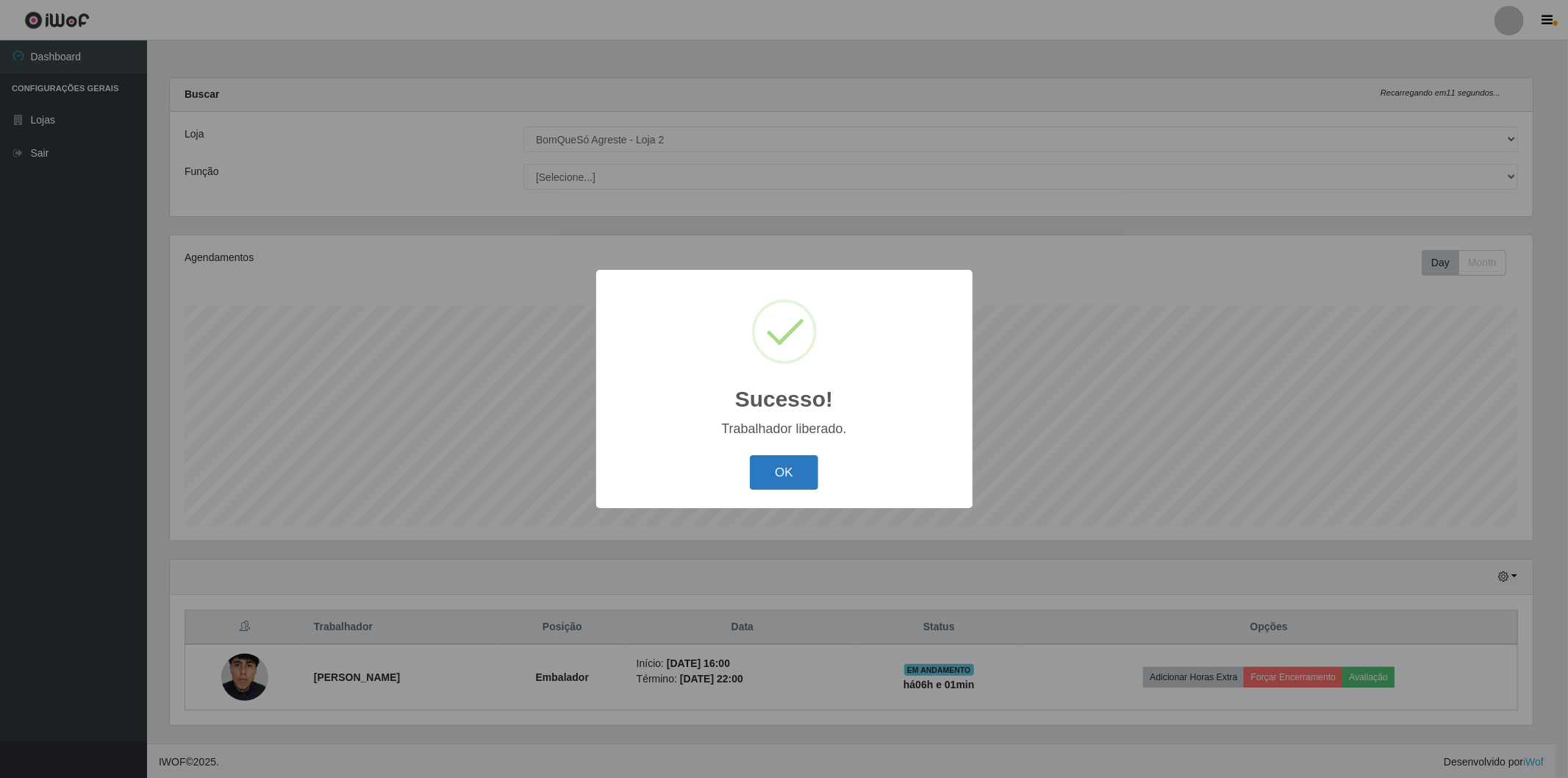
click at [777, 483] on button "OK" at bounding box center [784, 472] width 69 height 35
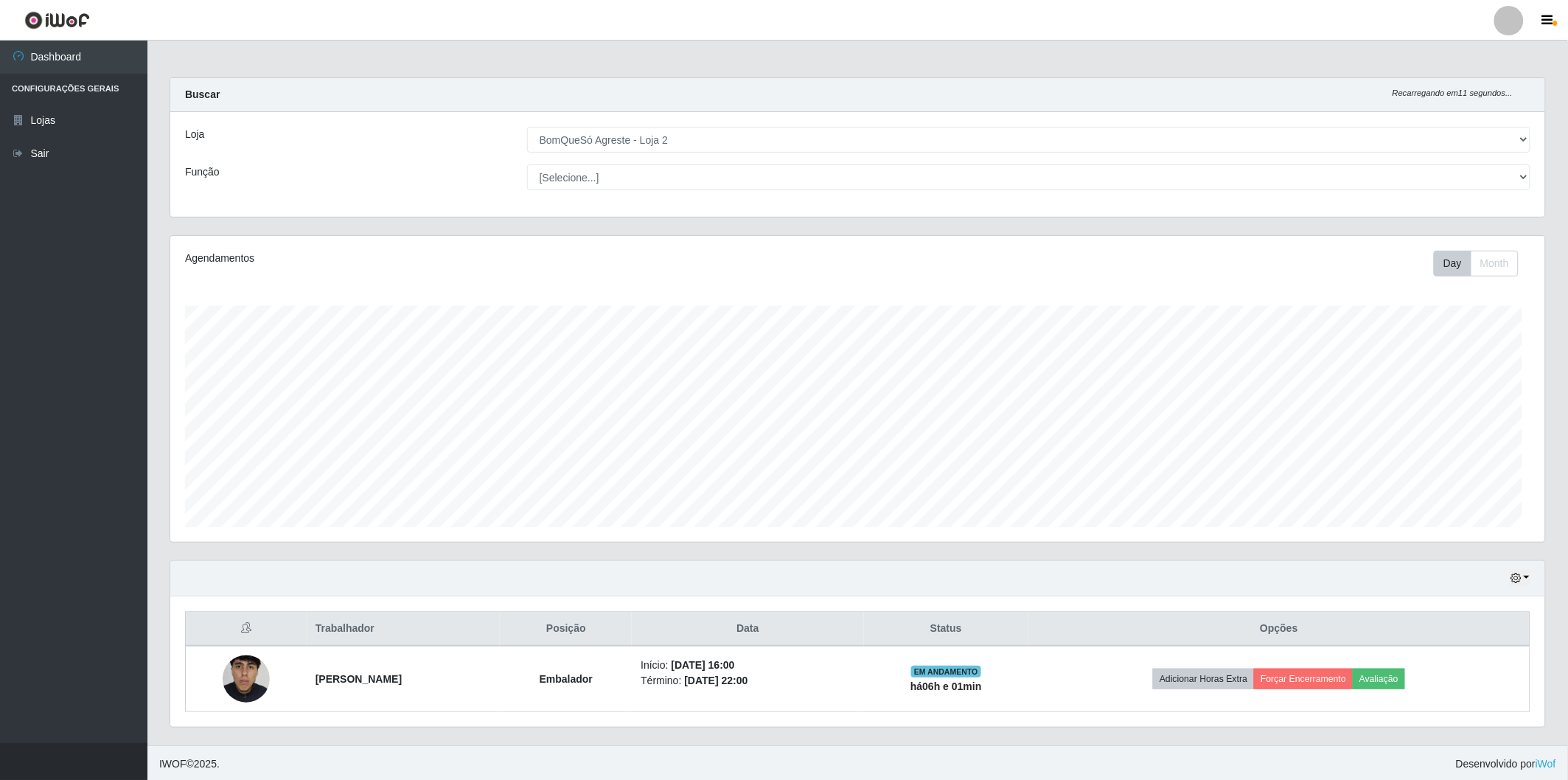
scroll to position [306, 1374]
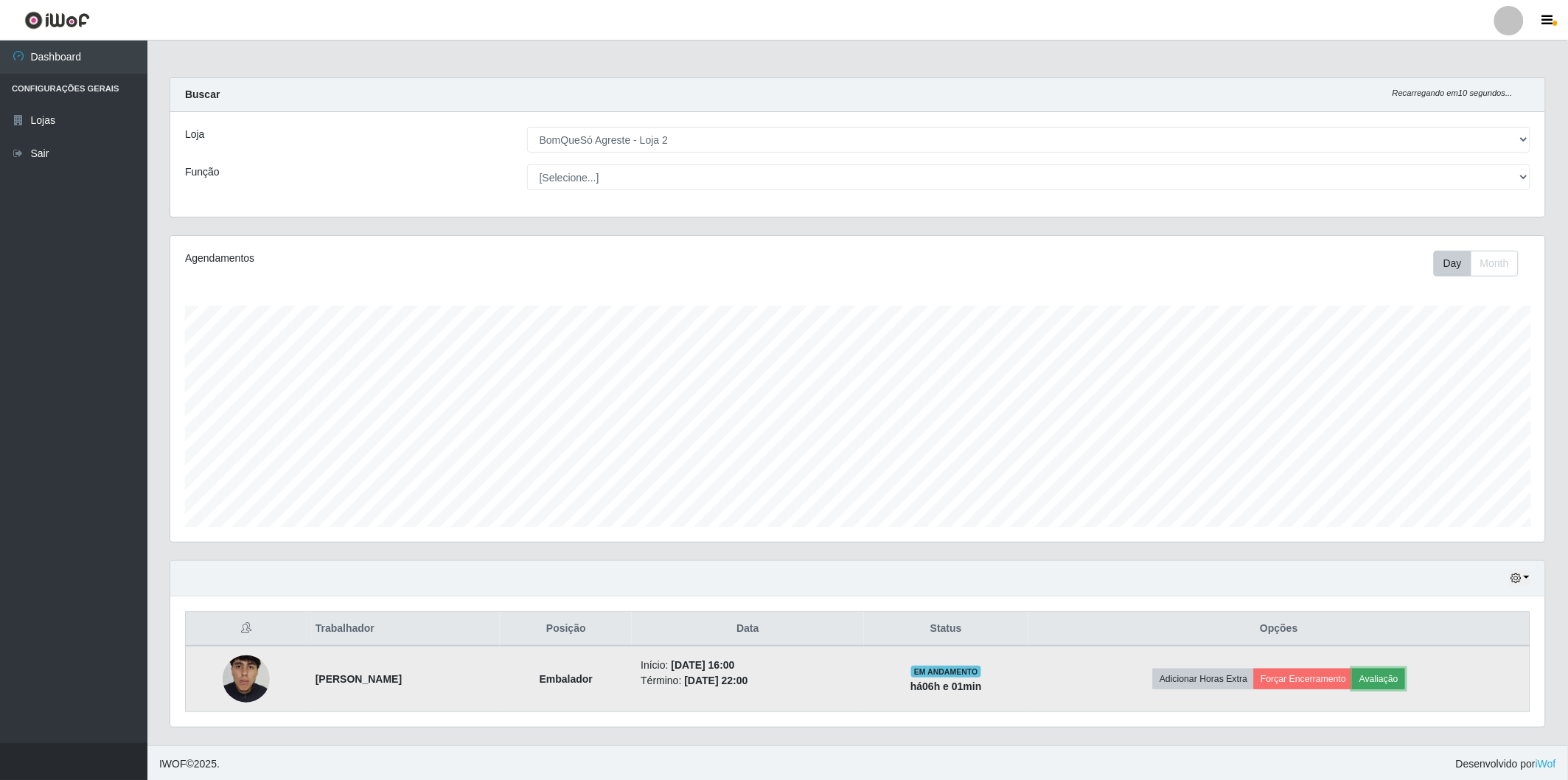
click at [1399, 679] on button "Avaliação" at bounding box center [1378, 679] width 52 height 21
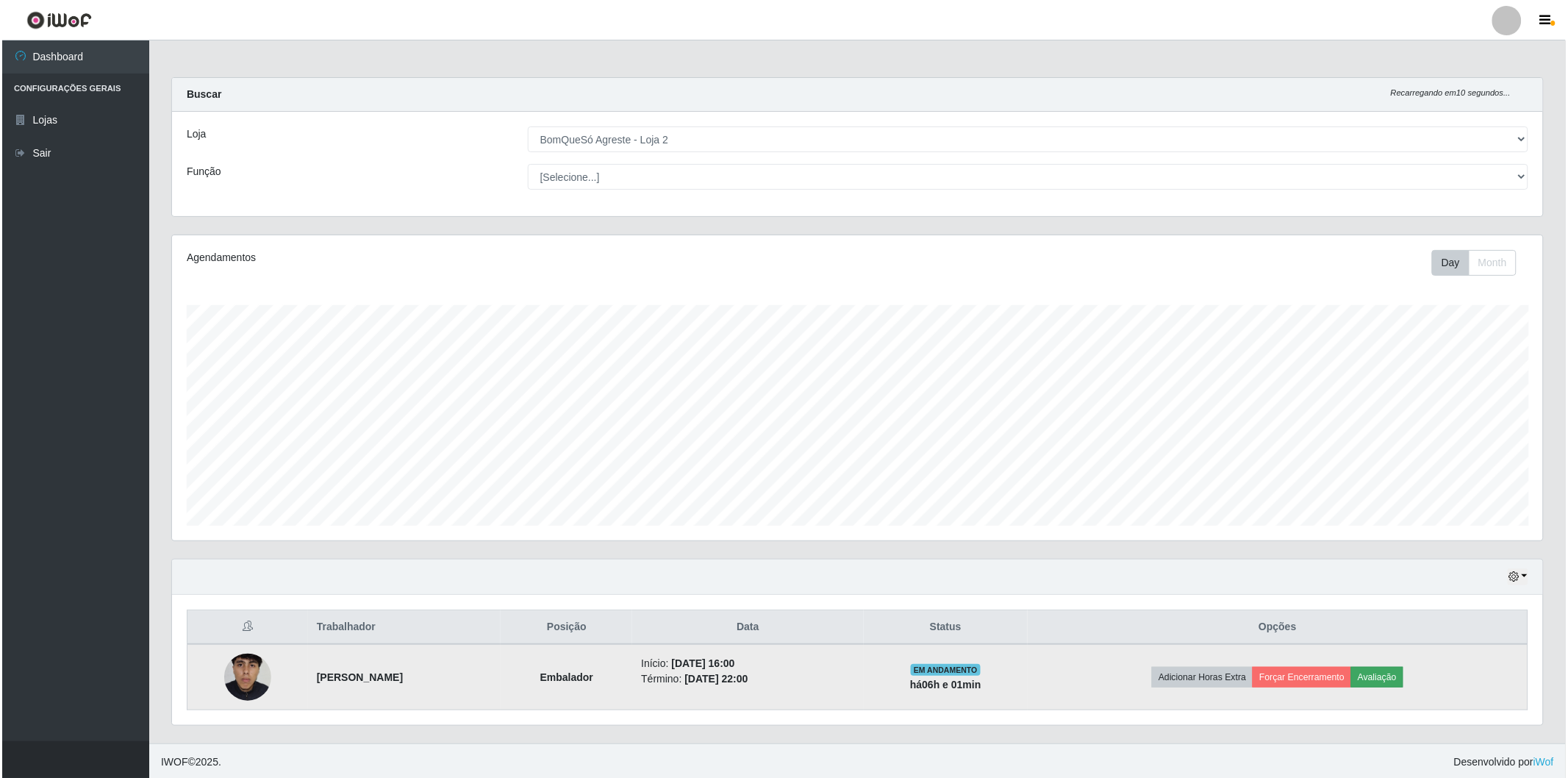
scroll to position [305, 1363]
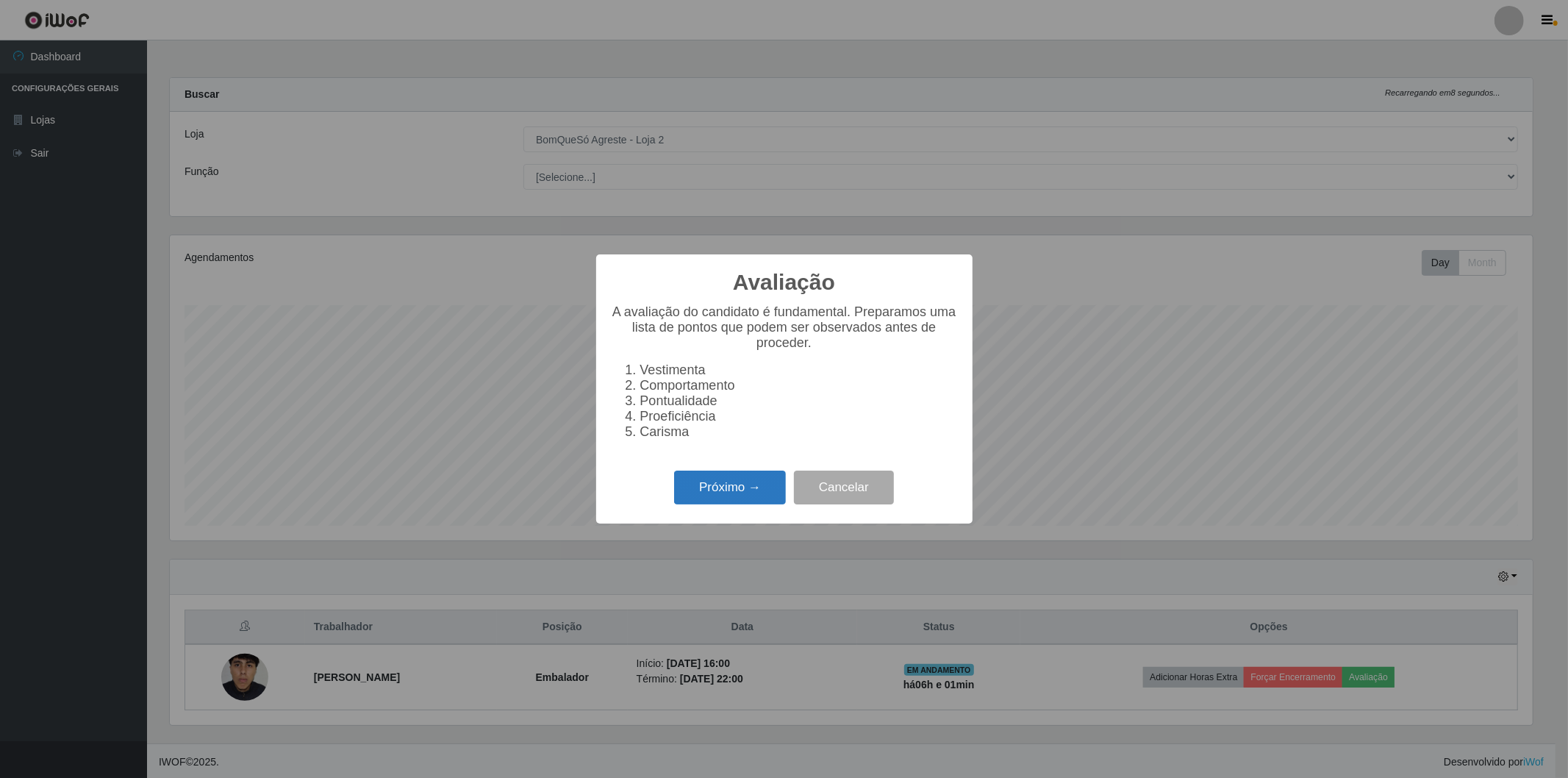
click at [736, 495] on button "Próximo →" at bounding box center [730, 488] width 112 height 35
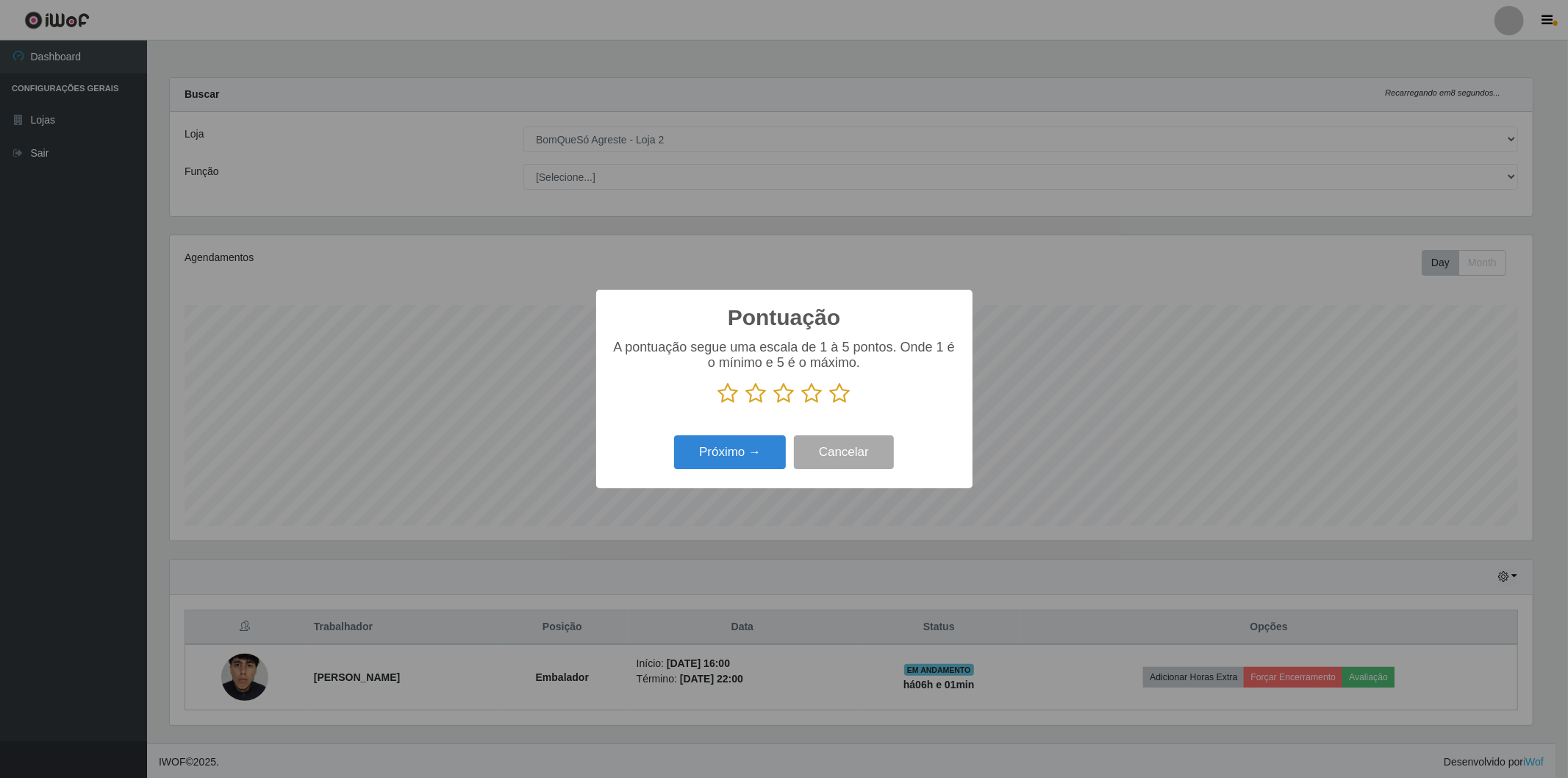
scroll to position [735454, 733950]
click at [839, 394] on icon at bounding box center [840, 393] width 21 height 22
click at [830, 404] on input "radio" at bounding box center [830, 404] width 0 height 0
click at [756, 466] on button "Próximo →" at bounding box center [730, 452] width 112 height 35
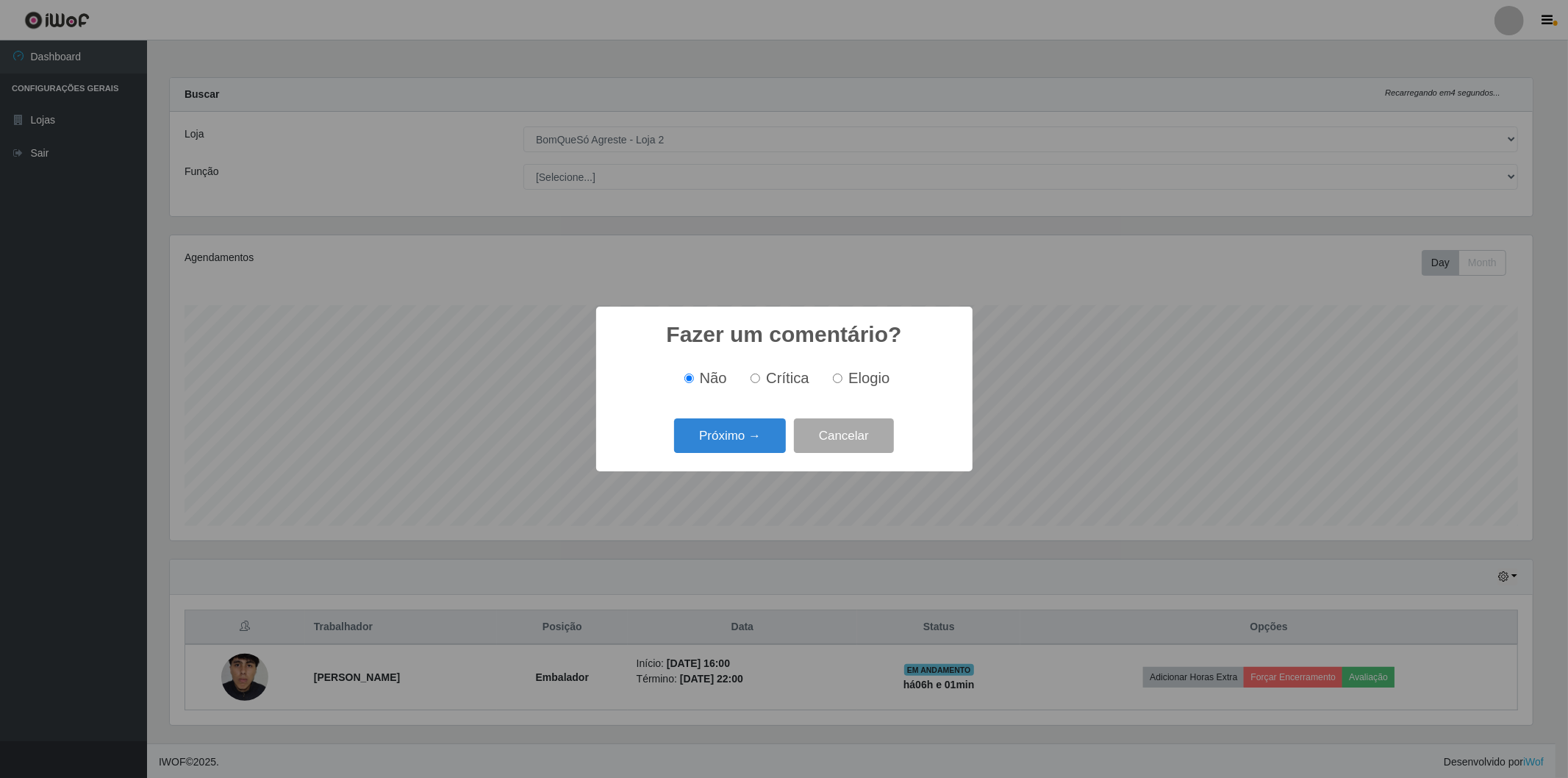
click at [834, 376] on input "Elogio" at bounding box center [838, 379] width 10 height 10
radio input "true"
click at [743, 435] on button "Próximo →" at bounding box center [730, 435] width 112 height 35
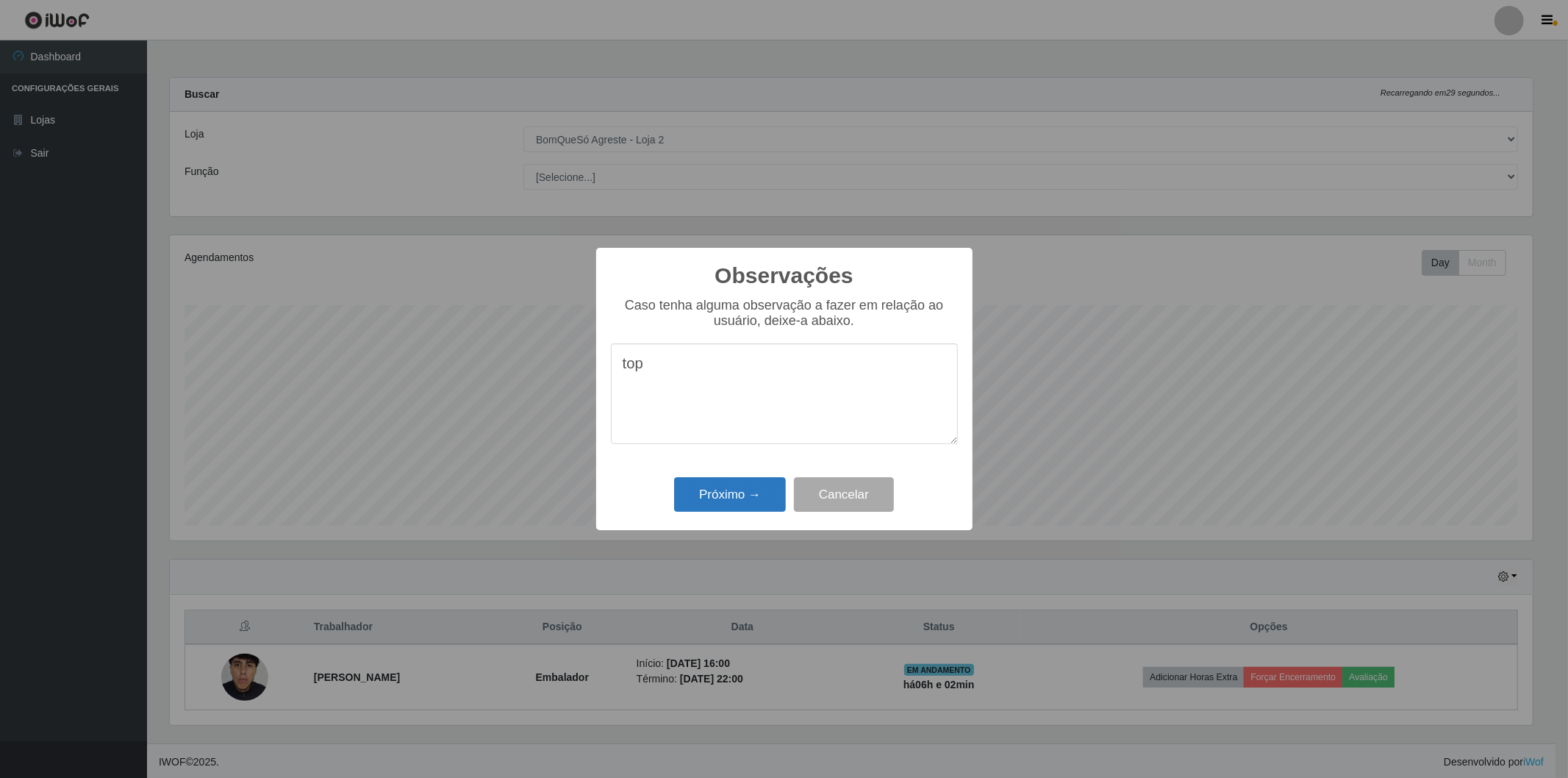
type textarea "top"
click at [754, 489] on button "Próximo →" at bounding box center [730, 494] width 112 height 35
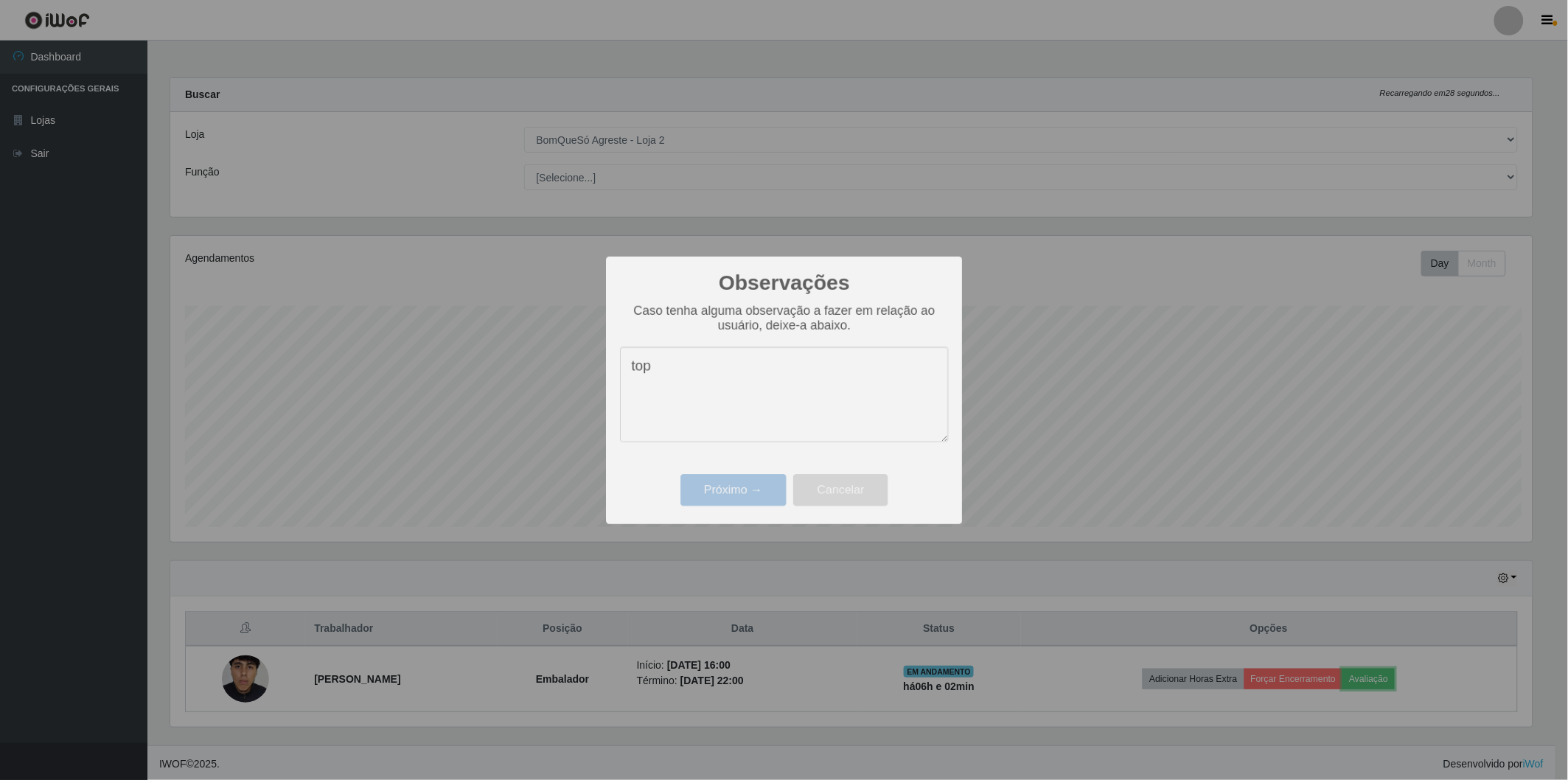
scroll to position [306, 1374]
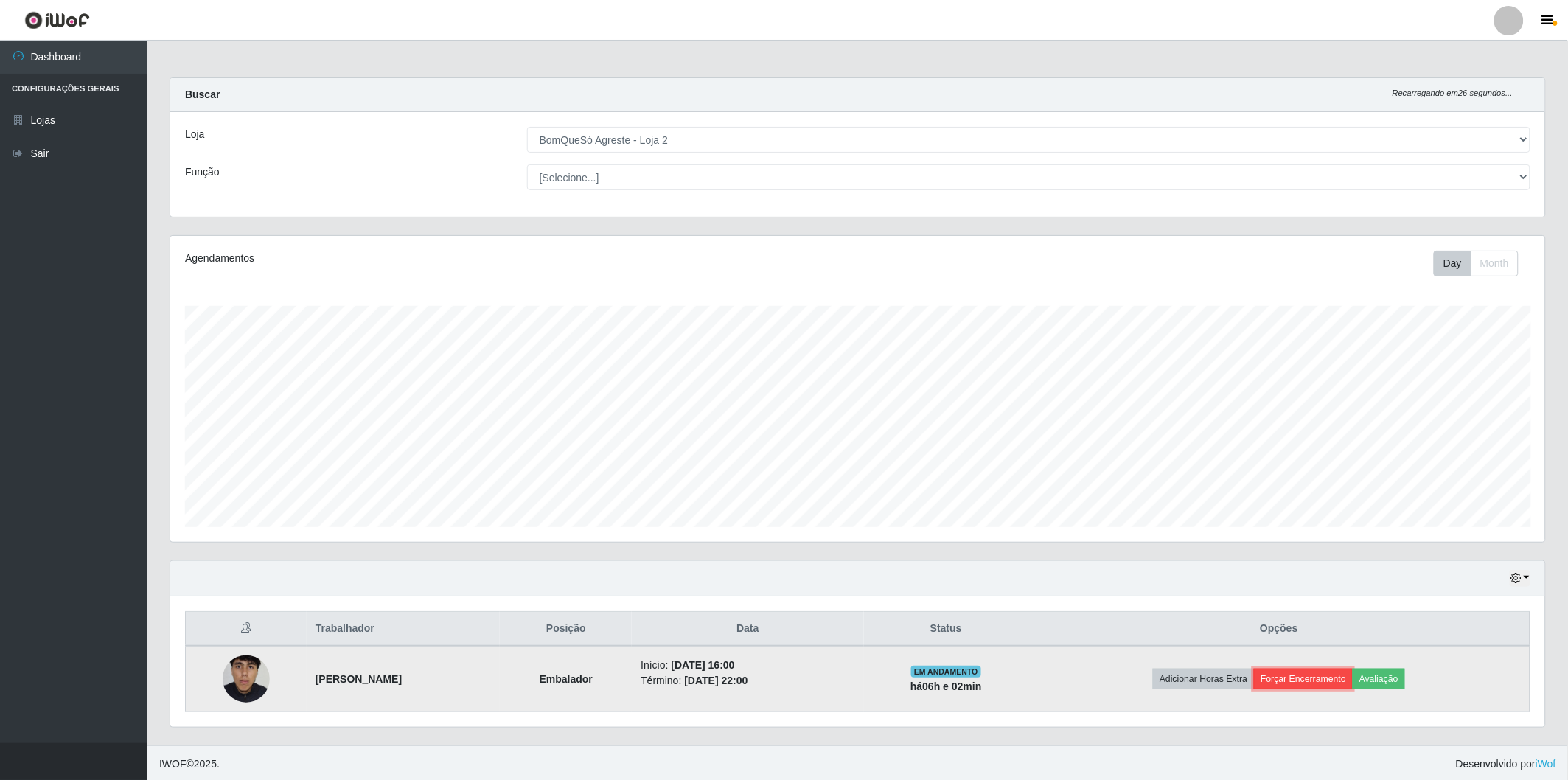
click at [1292, 680] on button "Forçar Encerramento" at bounding box center [1303, 679] width 99 height 21
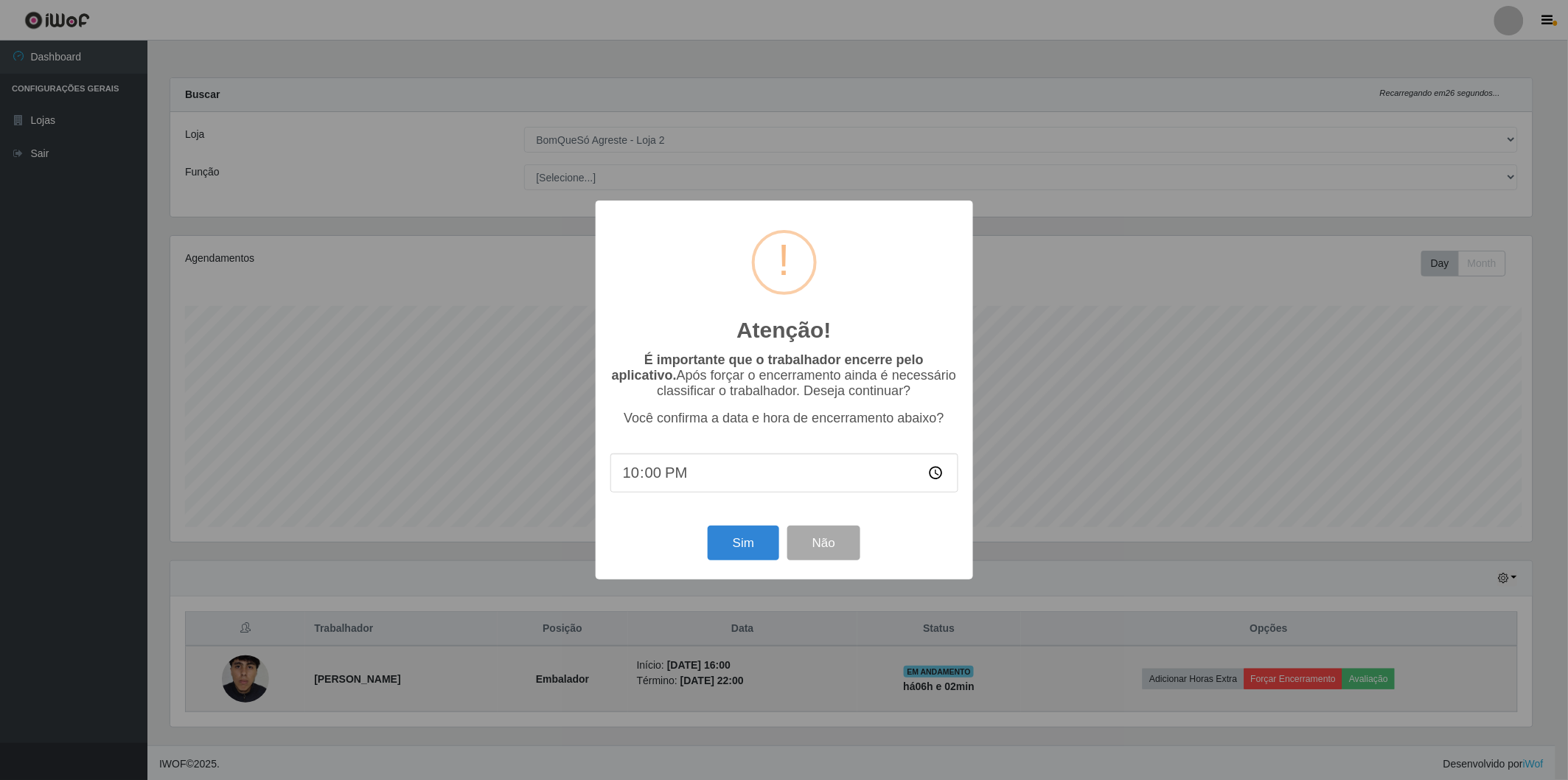
scroll to position [306, 1366]
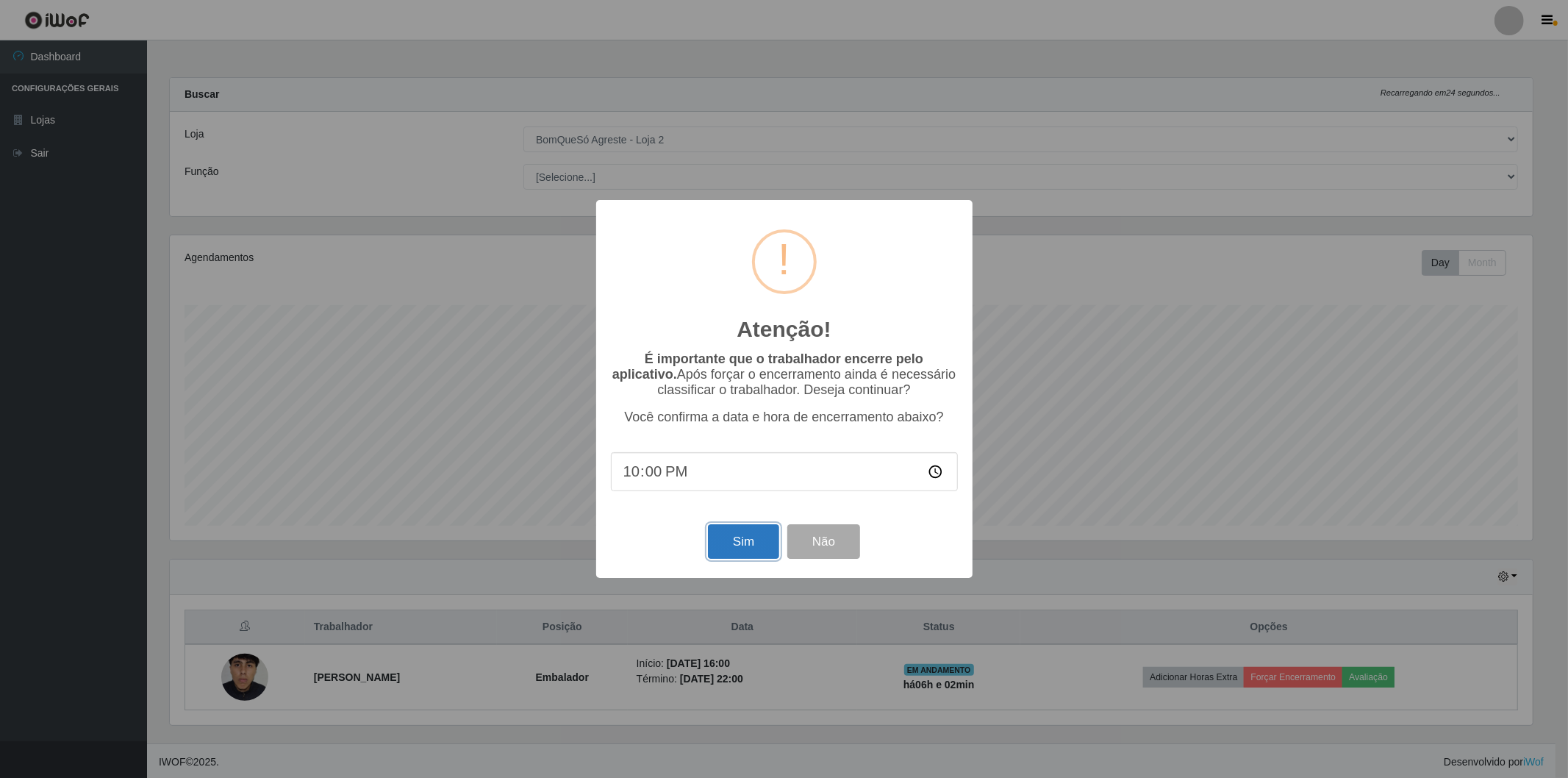
click at [739, 542] on button "Sim" at bounding box center [744, 542] width 72 height 35
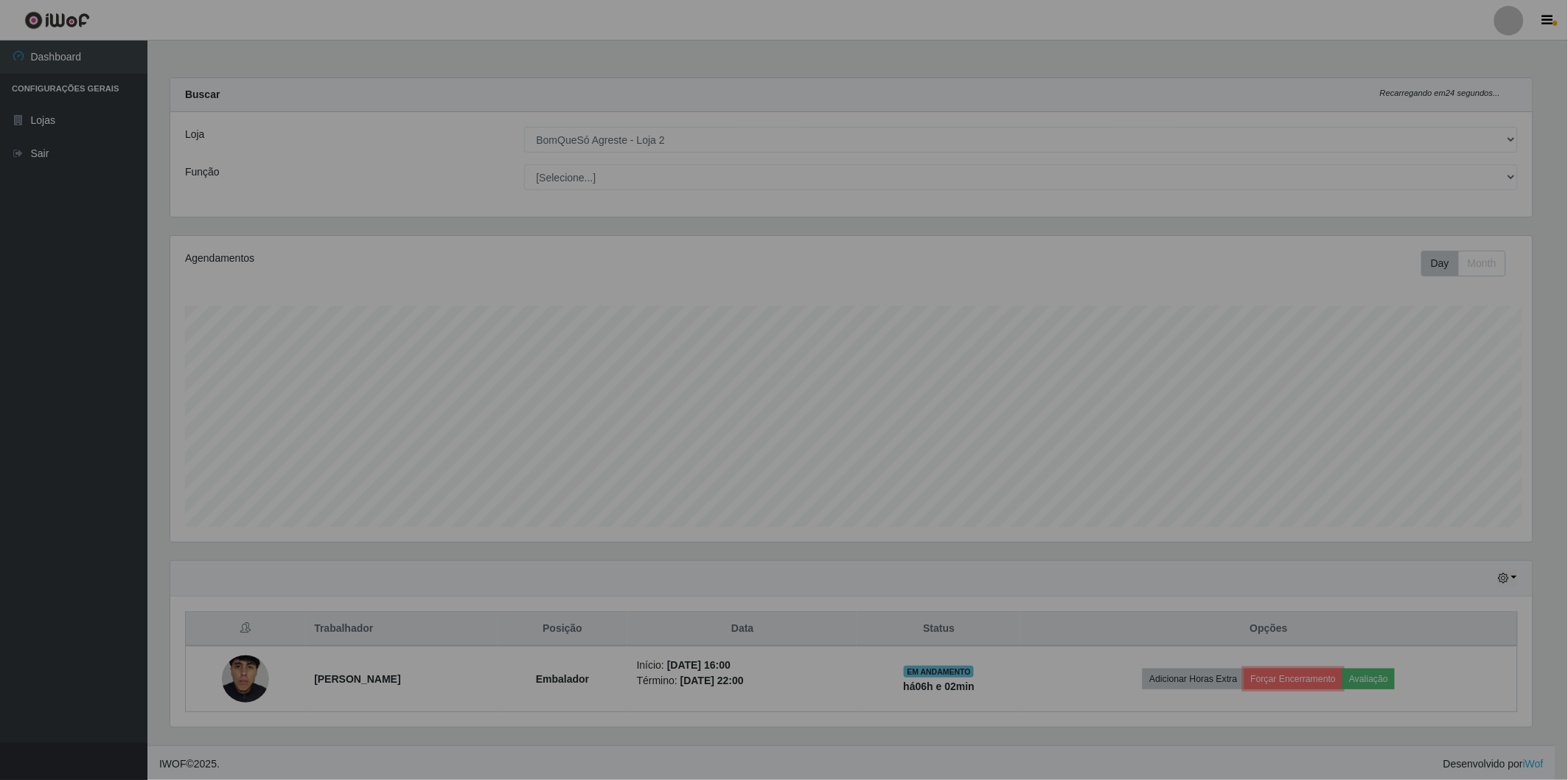
scroll to position [0, 0]
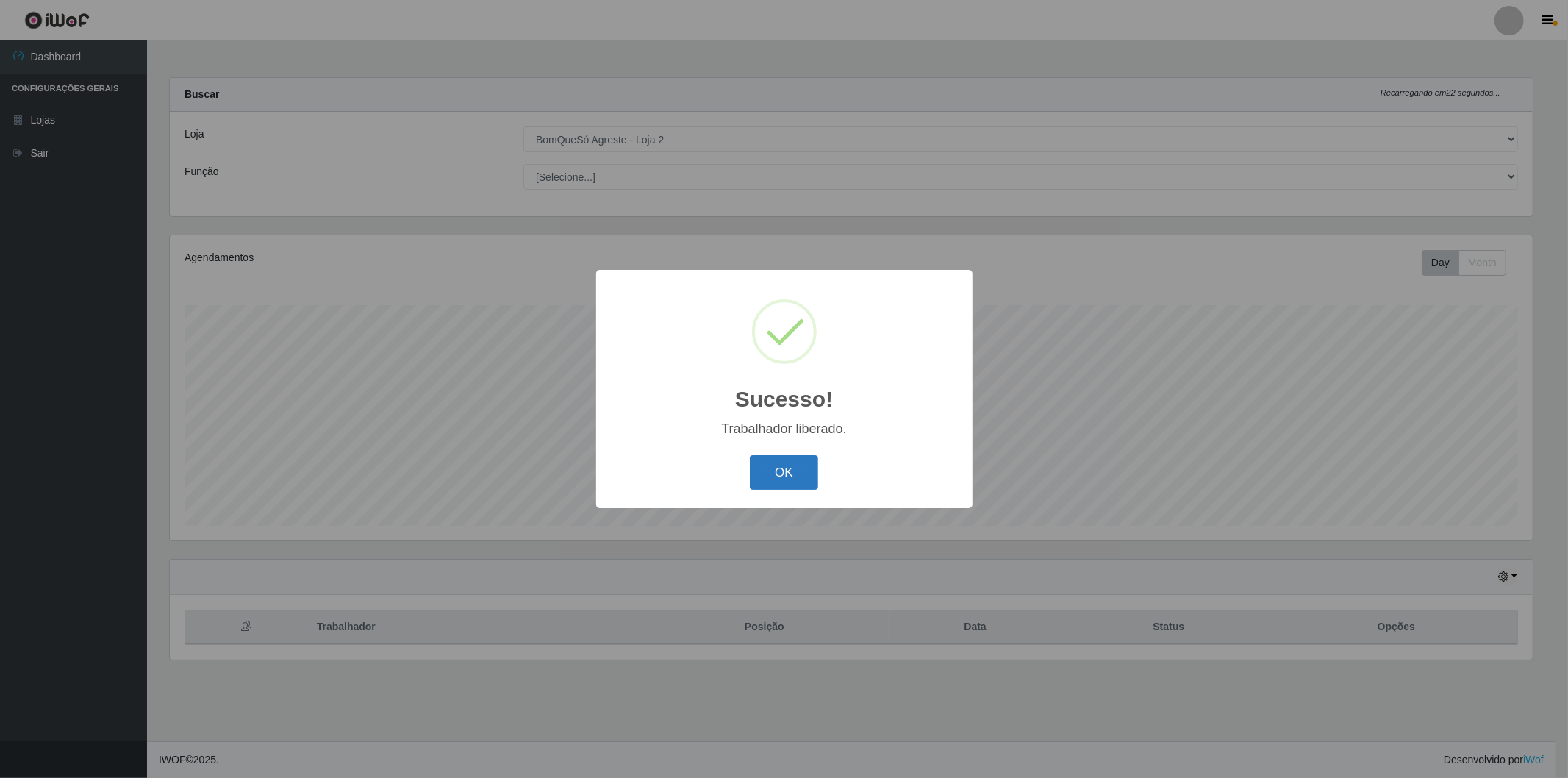
click at [791, 471] on button "OK" at bounding box center [784, 472] width 69 height 35
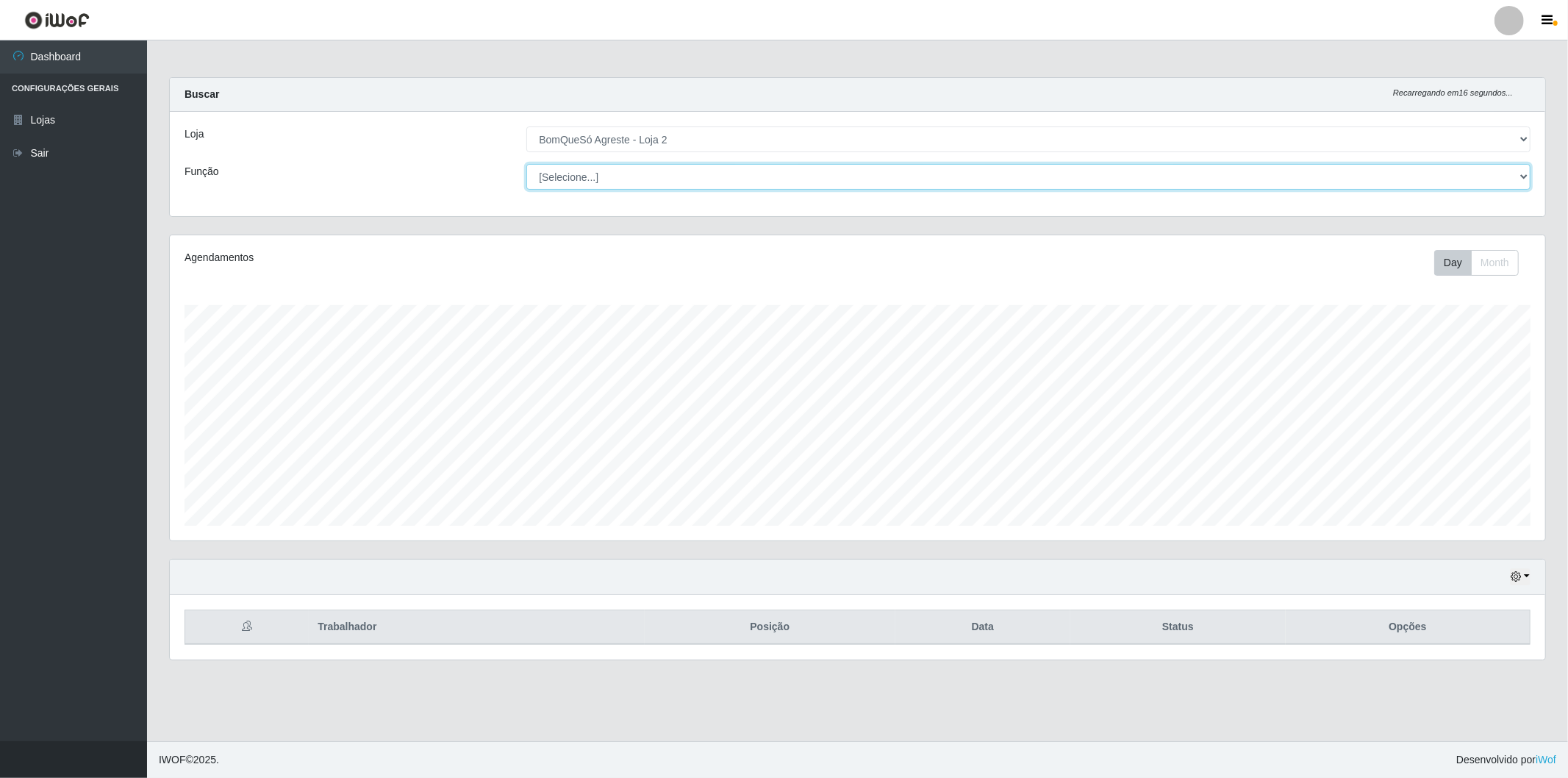
click at [725, 176] on select "[Selecione...] ASG ASG + ASG ++ Balconista Balconista + Balconista ++ Embalador…" at bounding box center [1028, 177] width 1005 height 26
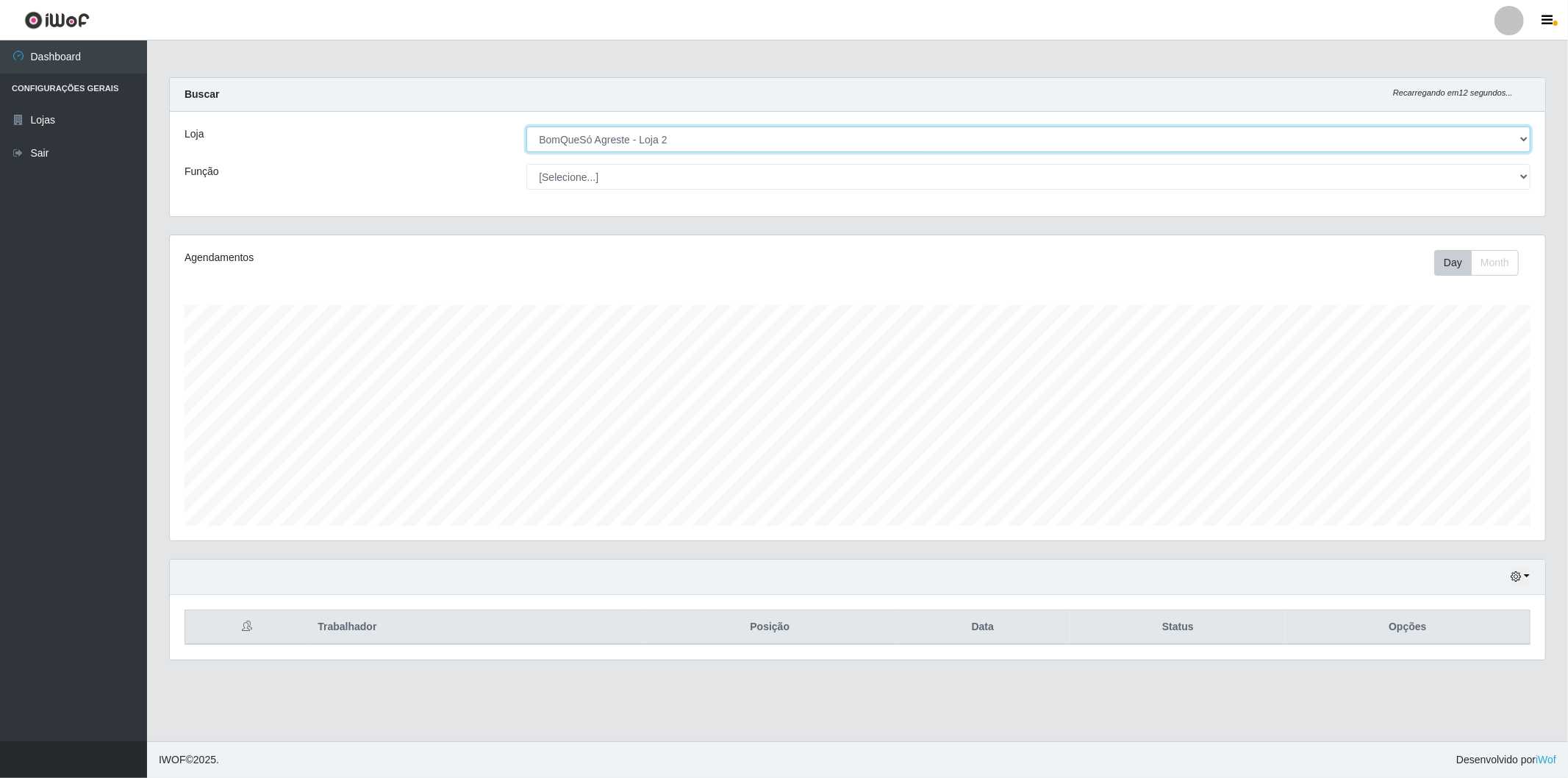
click at [728, 137] on select "[Selecione...] BomQueSó Agreste - Loja 2" at bounding box center [1028, 139] width 1005 height 26
click at [729, 136] on select "[Selecione...] BomQueSó Agreste - Loja 2" at bounding box center [1028, 139] width 1005 height 26
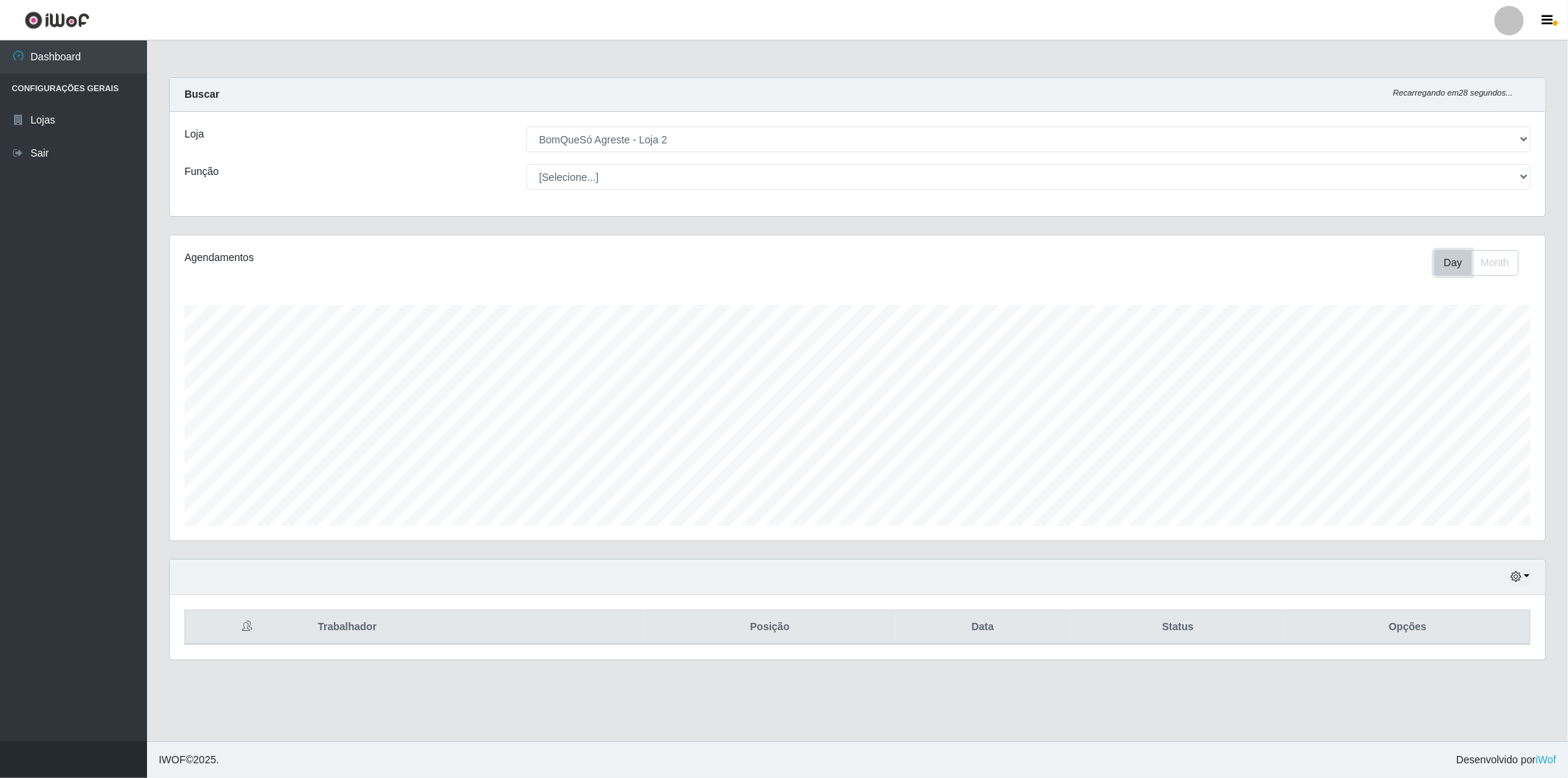
click at [1461, 266] on button "Day" at bounding box center [1454, 263] width 38 height 26
click at [1475, 265] on button "Month" at bounding box center [1495, 263] width 48 height 26
click at [1453, 260] on button "Day" at bounding box center [1454, 263] width 38 height 26
click at [1453, 263] on button "Day" at bounding box center [1454, 263] width 38 height 26
click at [1493, 260] on button "Month" at bounding box center [1495, 263] width 48 height 26
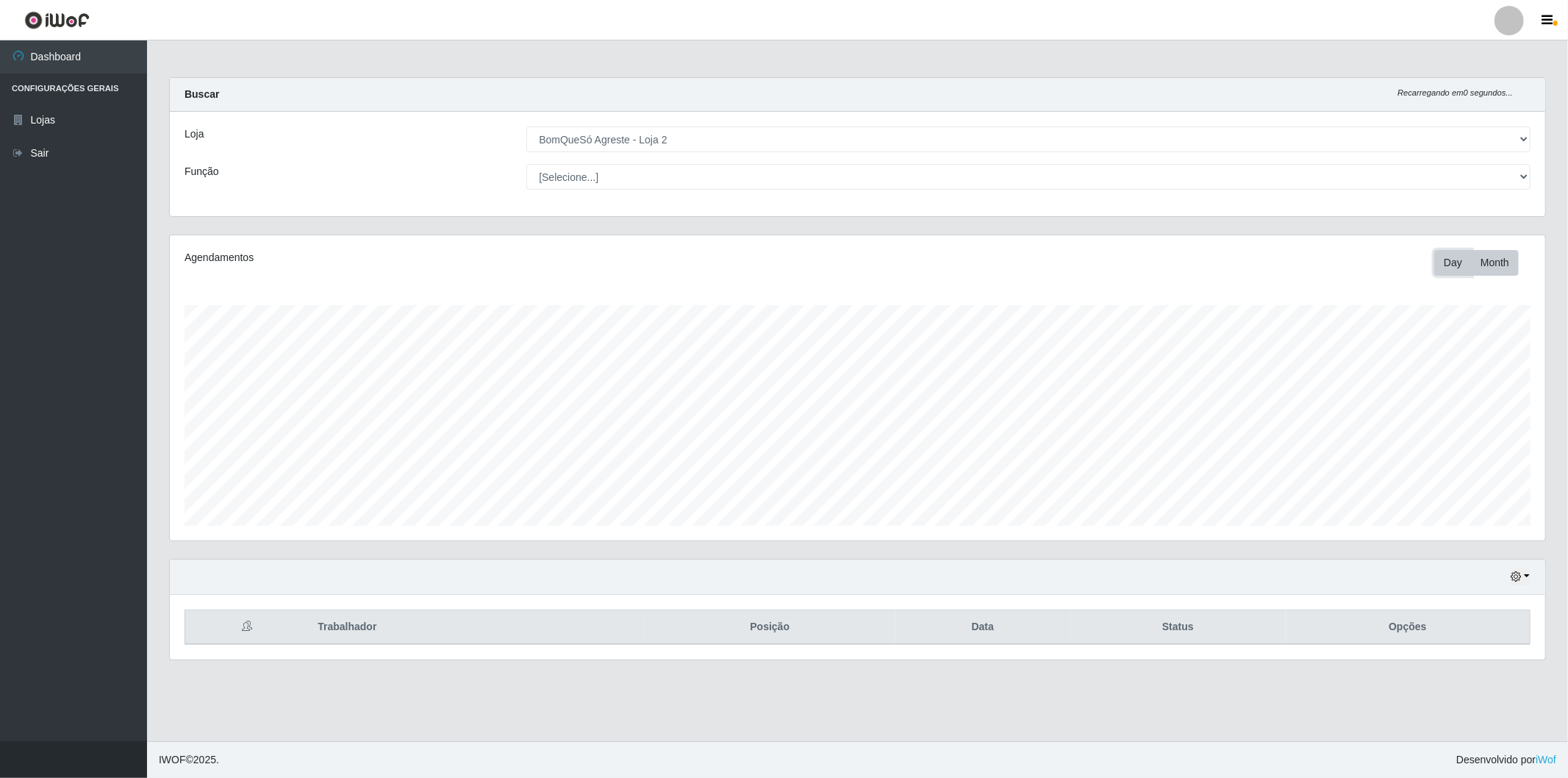
click at [1461, 265] on button "Day" at bounding box center [1454, 263] width 38 height 26
click at [991, 627] on th "Data" at bounding box center [984, 628] width 175 height 35
click at [995, 686] on main "Carregando... Buscar Recarregando em 17 segundos... Loja [Selecione...] BomQueS…" at bounding box center [858, 391] width 1422 height 701
click at [981, 637] on th "Data" at bounding box center [984, 628] width 175 height 35
click at [263, 622] on th at bounding box center [247, 628] width 124 height 35
